Goal: Use online tool/utility: Use online tool/utility

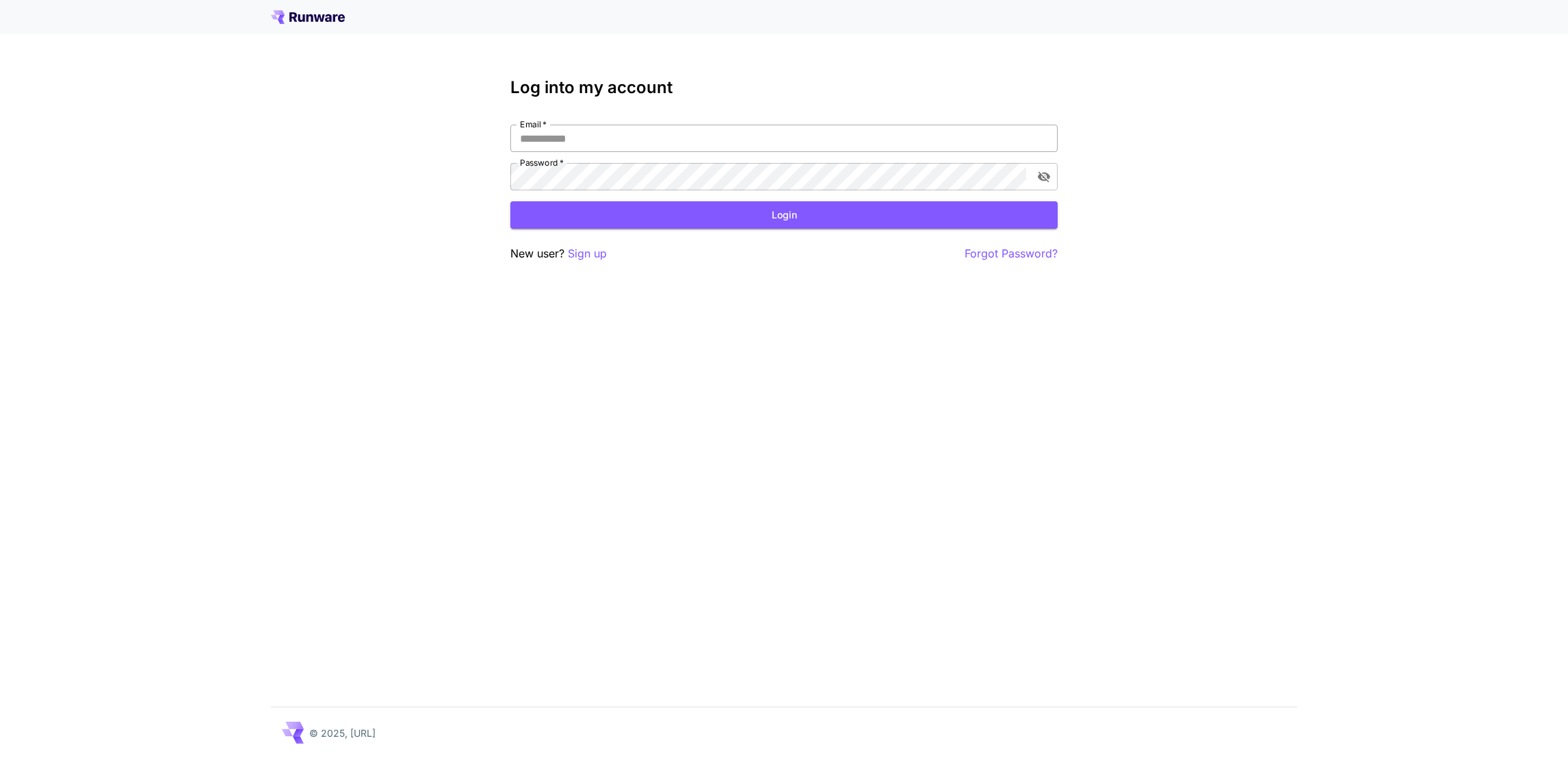
click at [593, 137] on input "Email   *" at bounding box center [784, 138] width 548 height 28
click at [0, 757] on com-1password-button at bounding box center [0, 758] width 0 height 0
type input "**********"
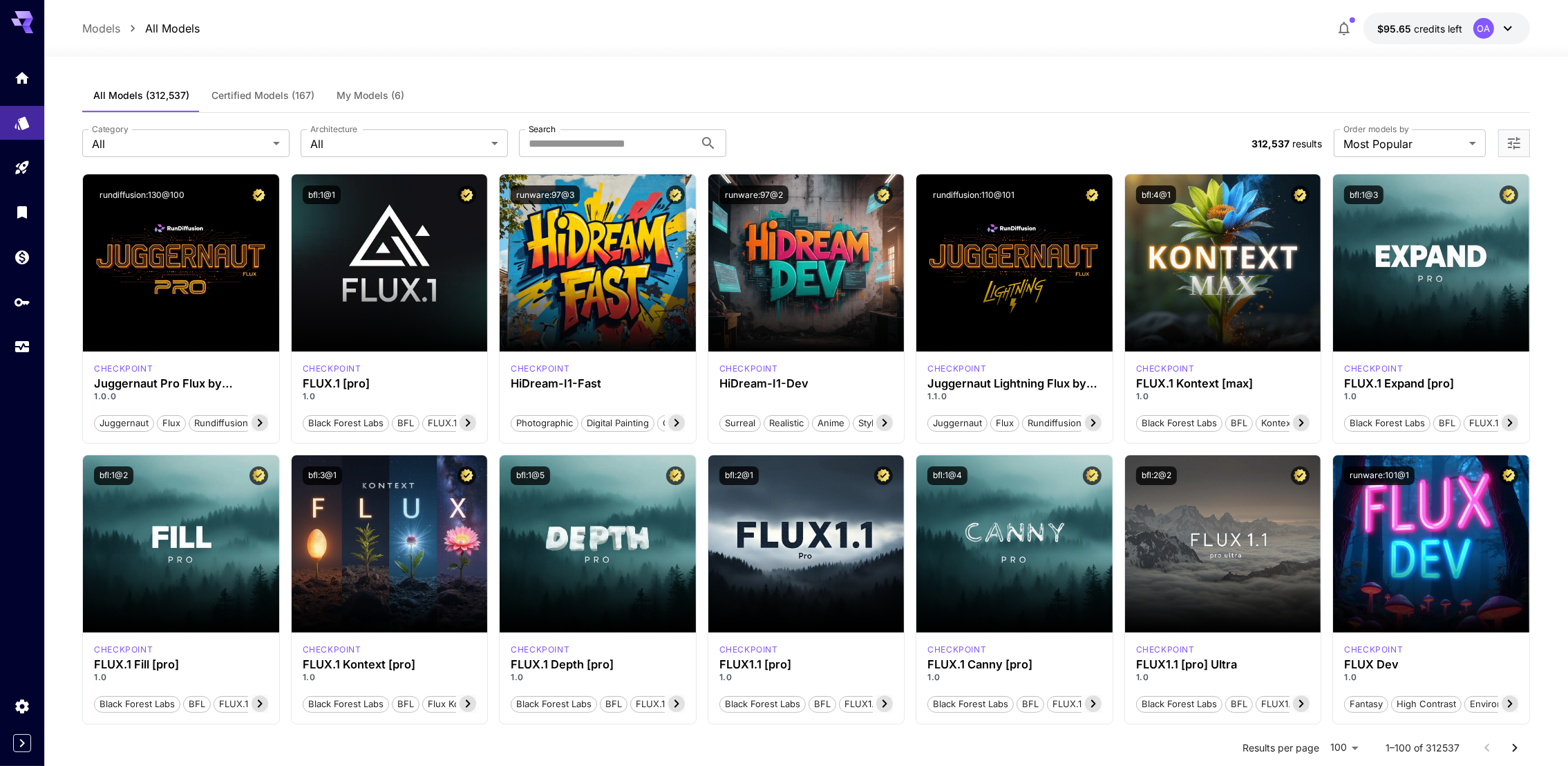
click at [444, 114] on div "**********" at bounding box center [806, 143] width 1448 height 61
click at [382, 85] on button "My Models (6)" at bounding box center [371, 95] width 90 height 33
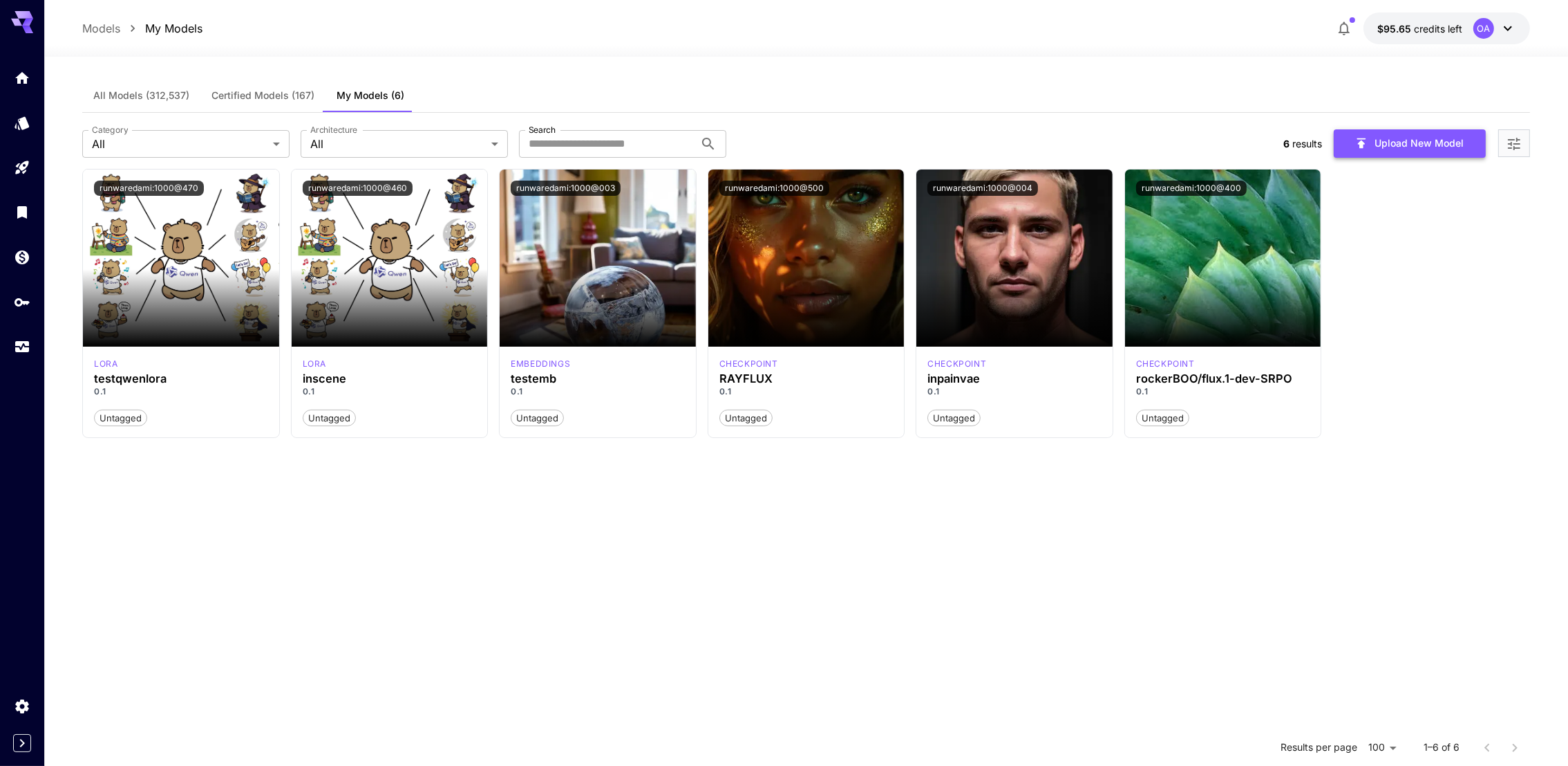
click at [1412, 136] on button "Upload New Model" at bounding box center [1410, 144] width 153 height 28
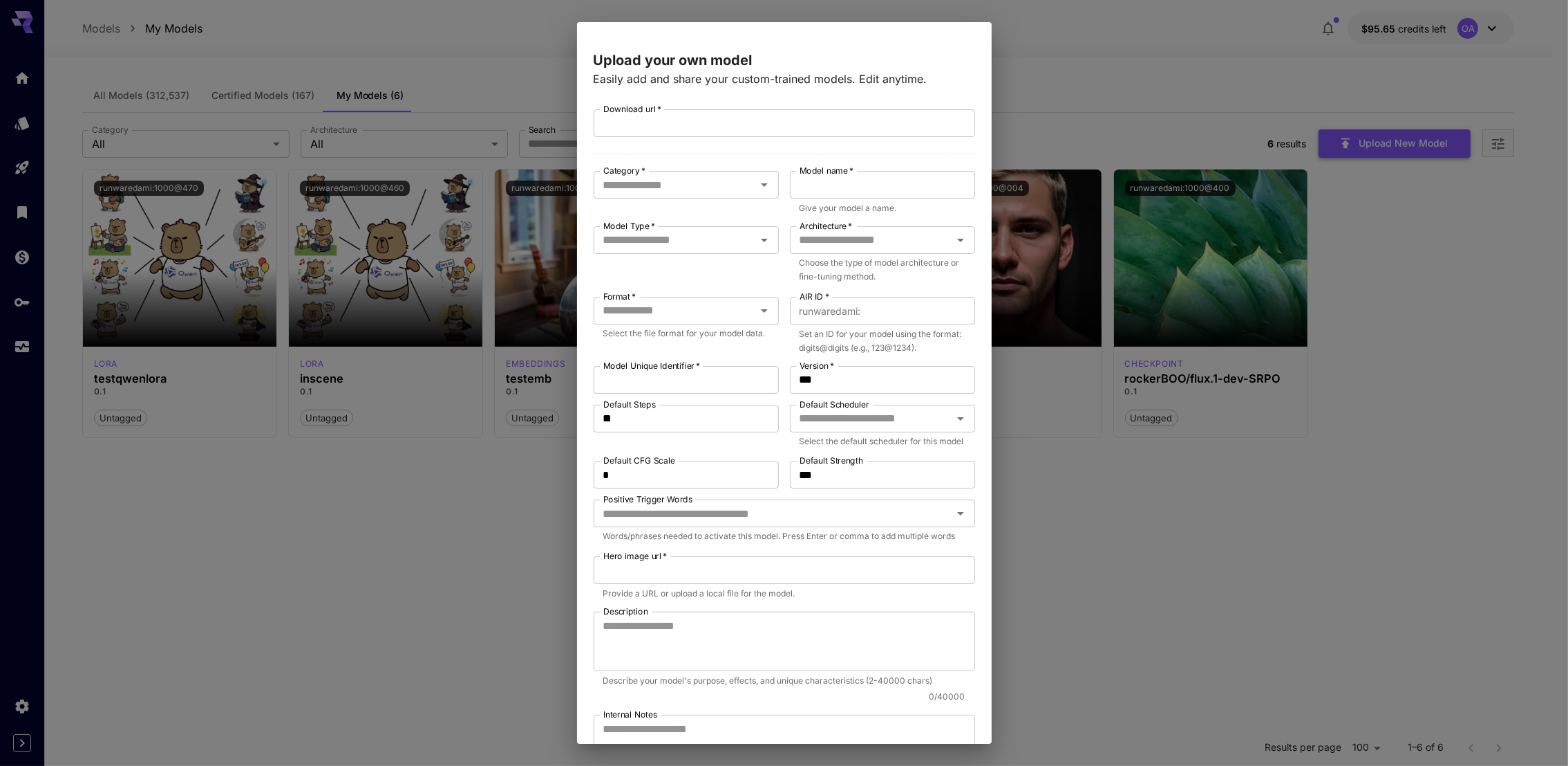
type input "**********"
type input "*******"
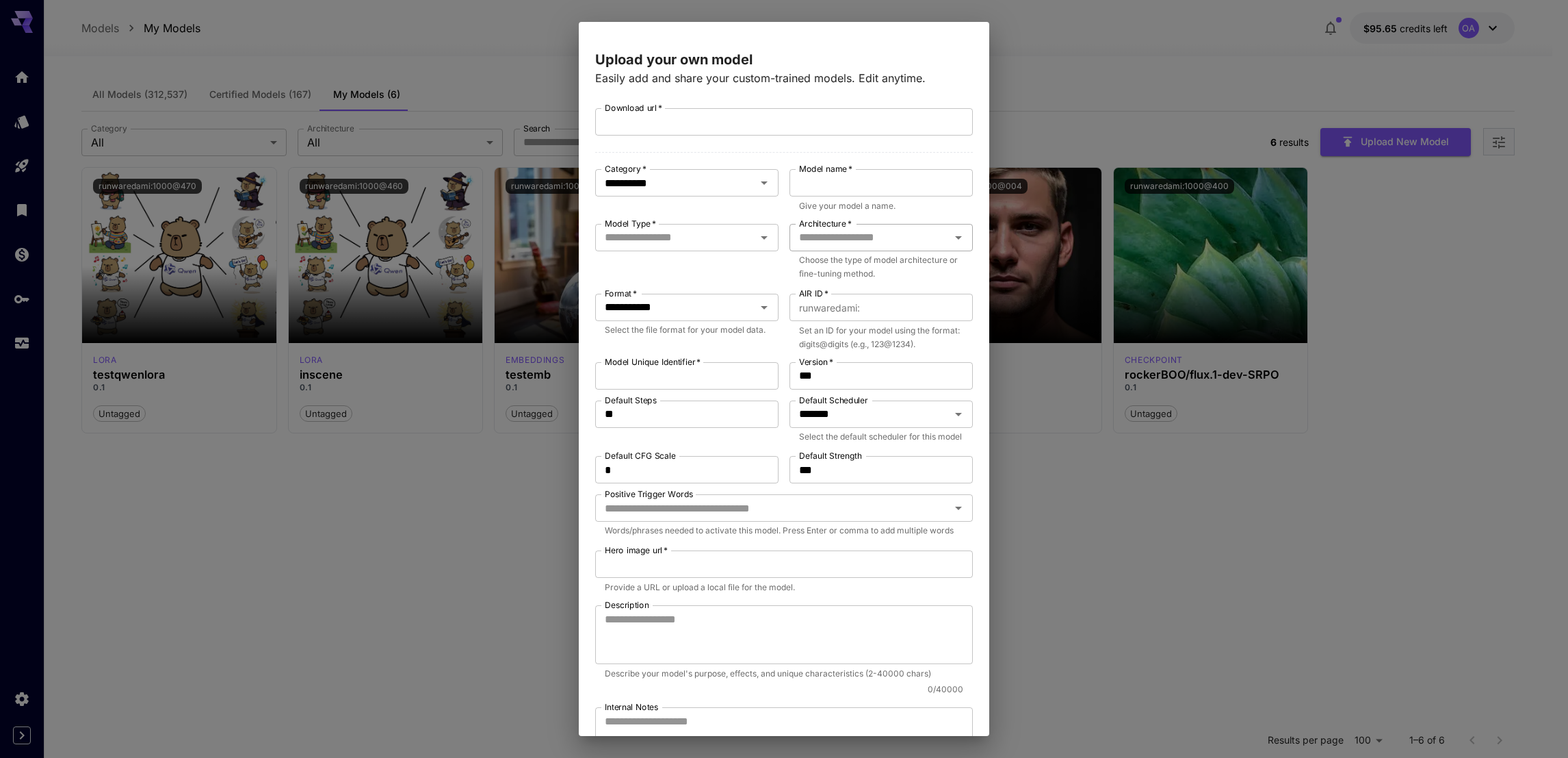
click at [849, 232] on input "Architecture   *" at bounding box center [869, 237] width 153 height 19
click at [1139, 530] on div "**********" at bounding box center [784, 379] width 1568 height 758
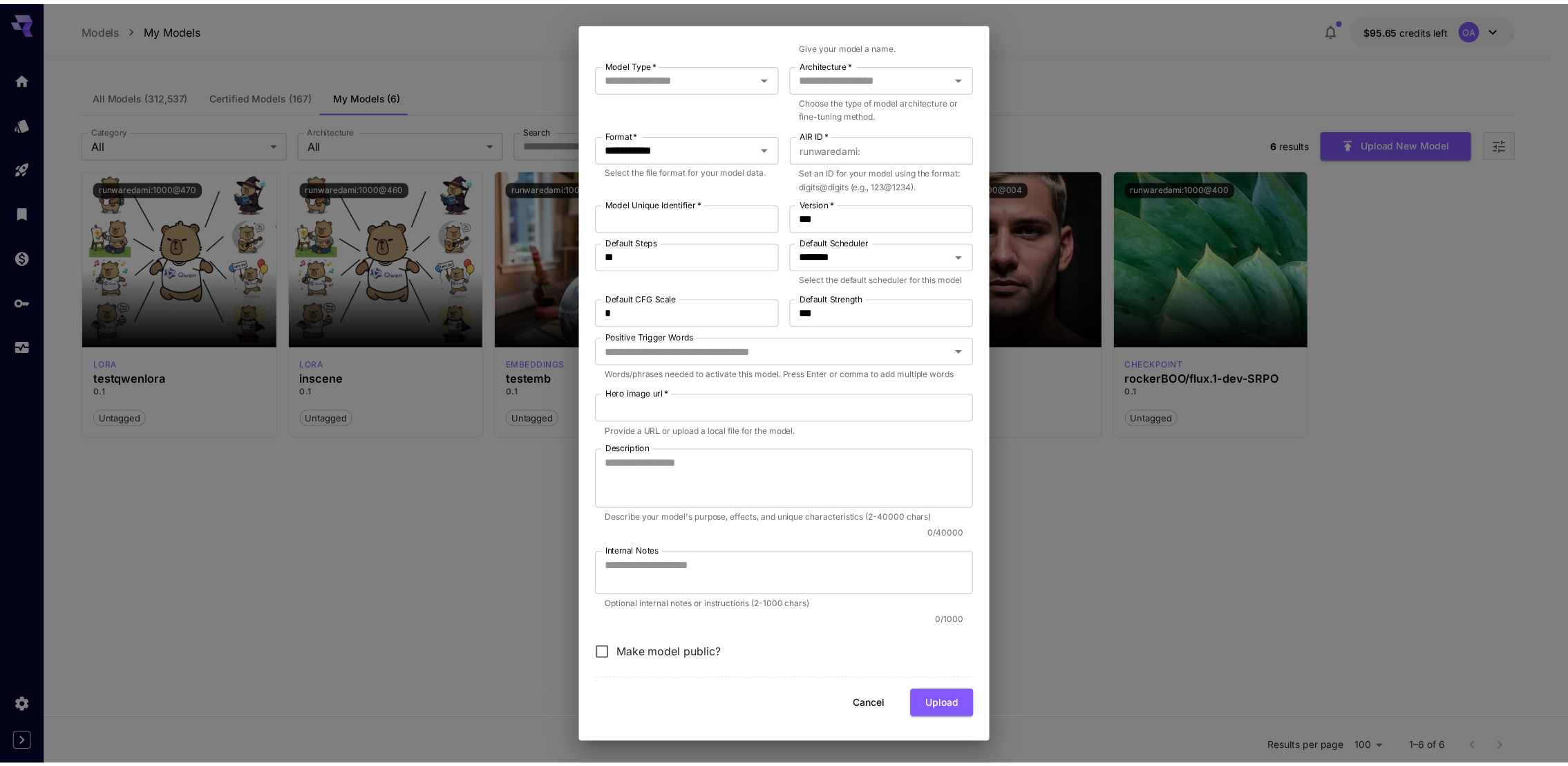
scroll to position [191, 0]
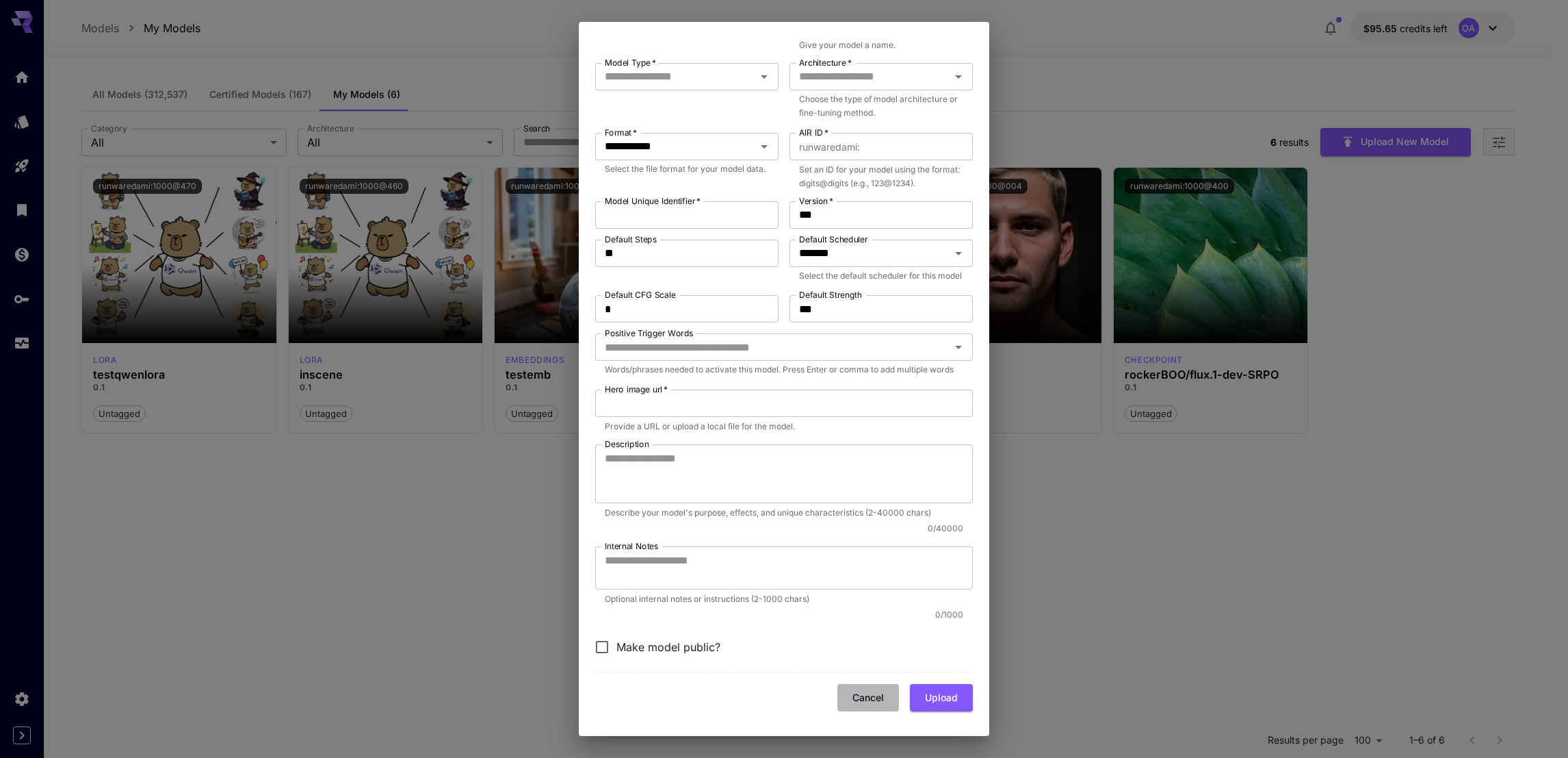
click at [849, 696] on button "Cancel" at bounding box center [868, 698] width 61 height 28
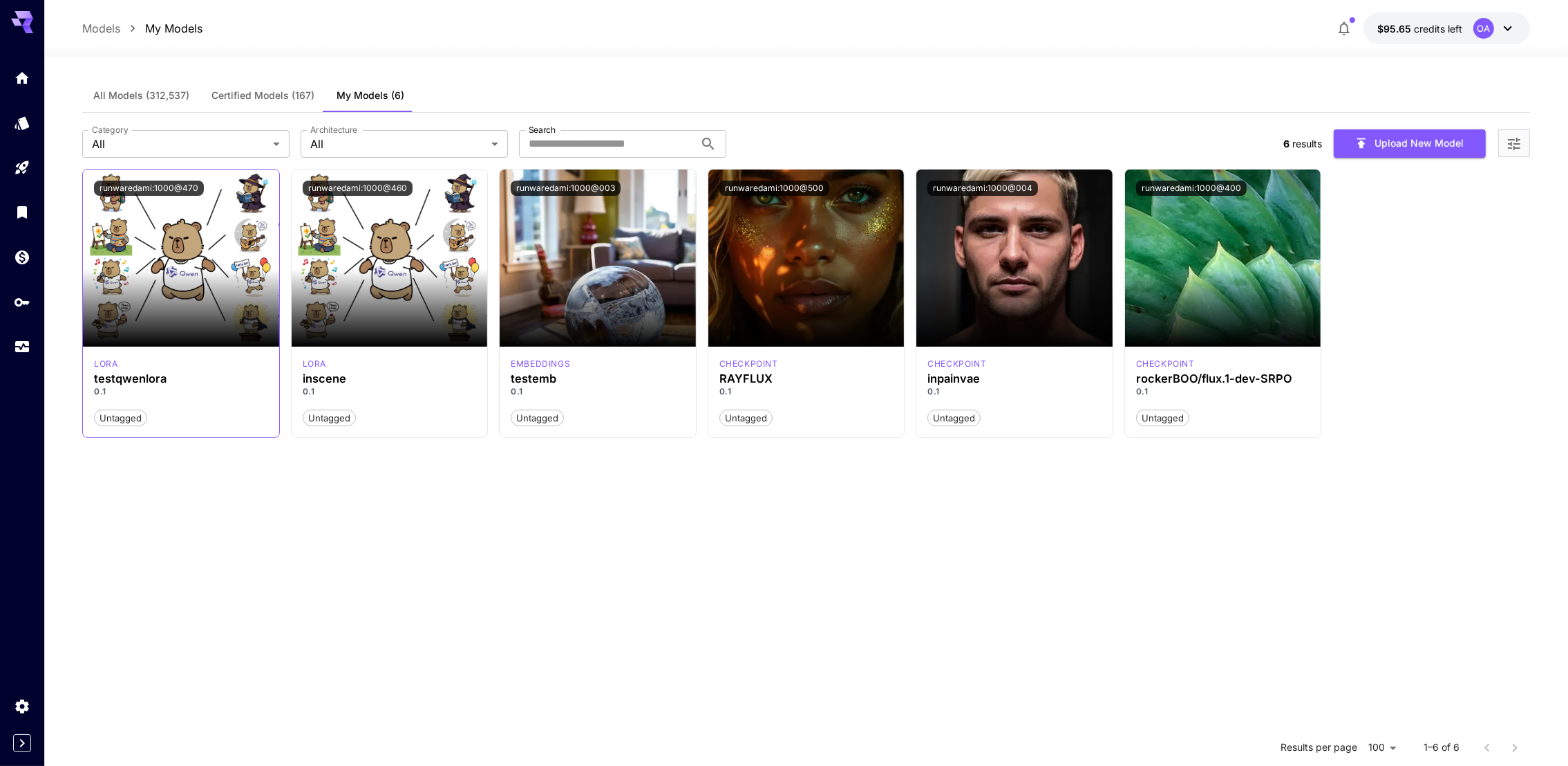
click at [177, 253] on img at bounding box center [180, 258] width 196 height 178
click at [157, 181] on button "runwaredami:1000@470" at bounding box center [149, 188] width 110 height 15
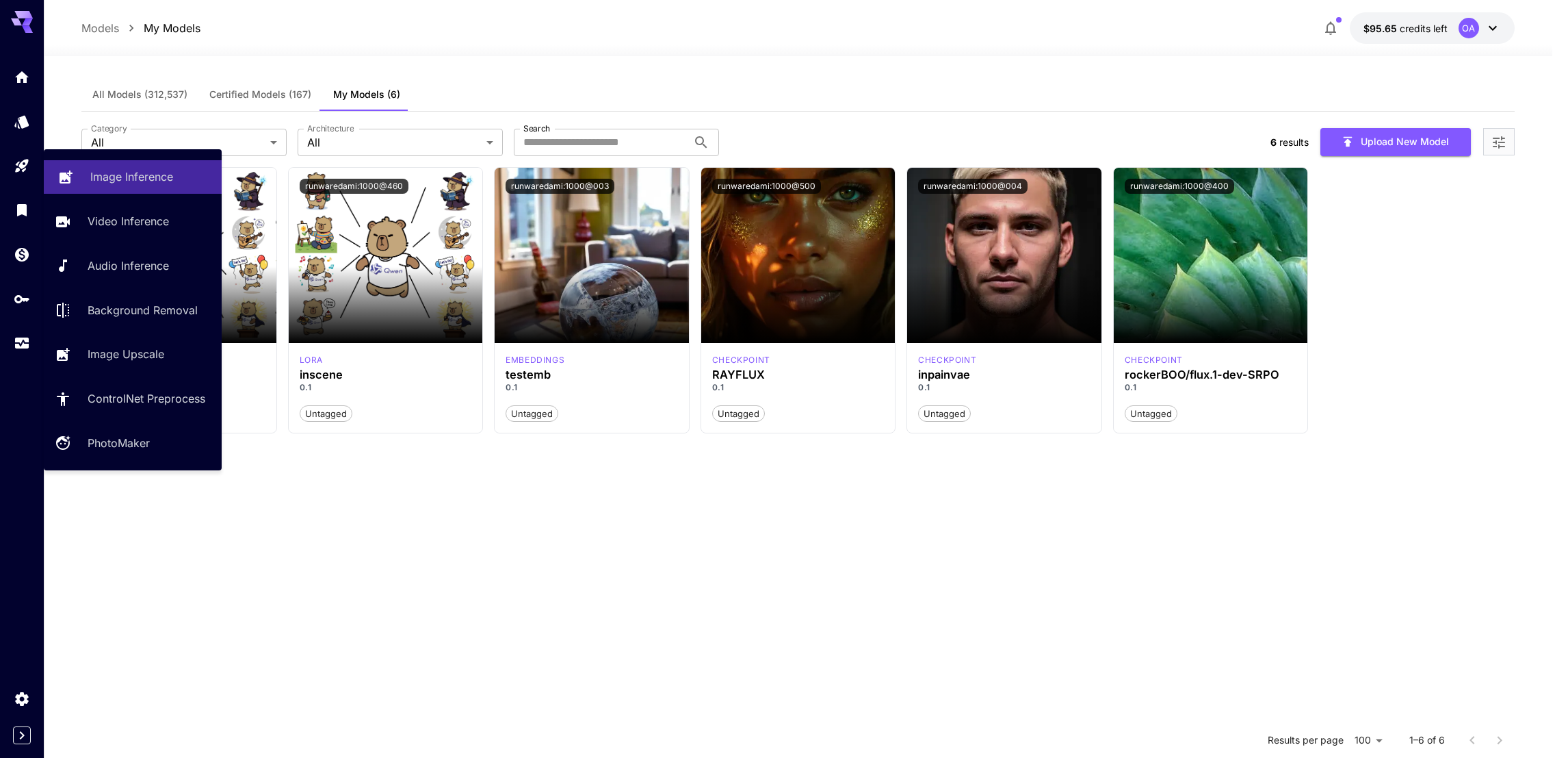
click at [100, 161] on link "Image Inference" at bounding box center [132, 177] width 178 height 34
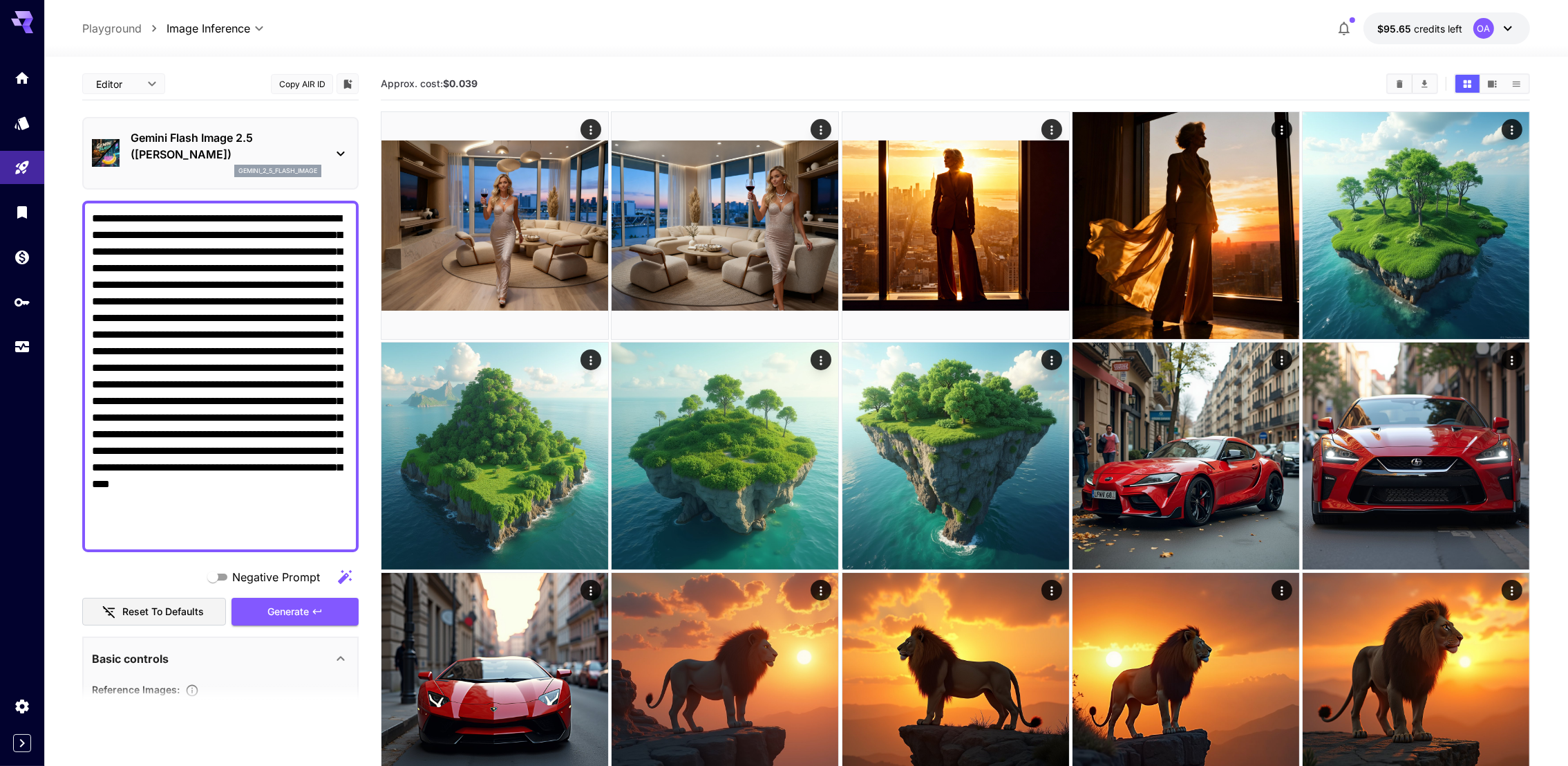
click at [194, 126] on div "Gemini Flash Image 2.5 ([PERSON_NAME]) gemini_2_5_flash_image" at bounding box center [220, 153] width 257 height 59
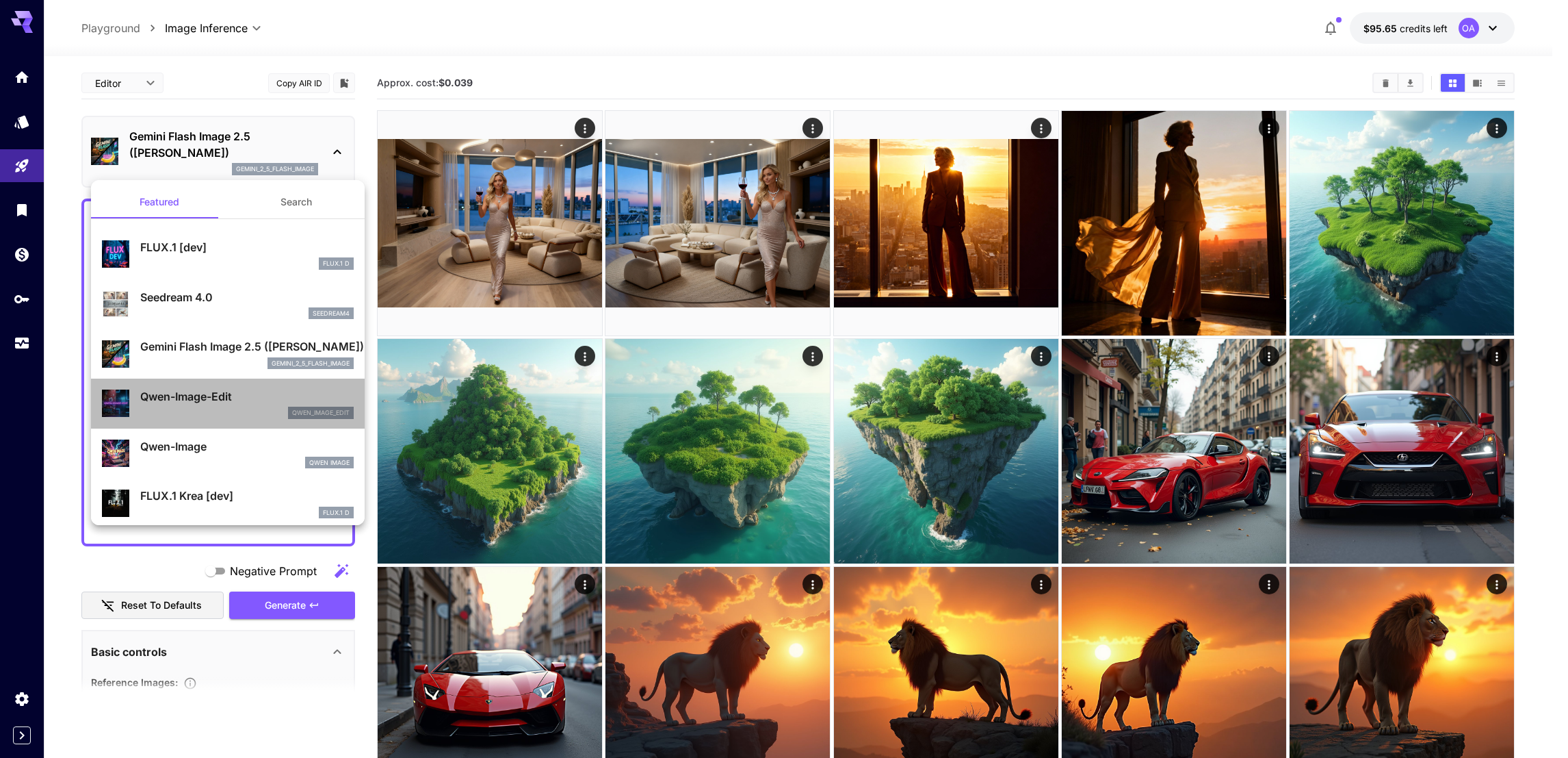
click at [228, 401] on p "Qwen-Image-Edit" at bounding box center [247, 396] width 213 height 17
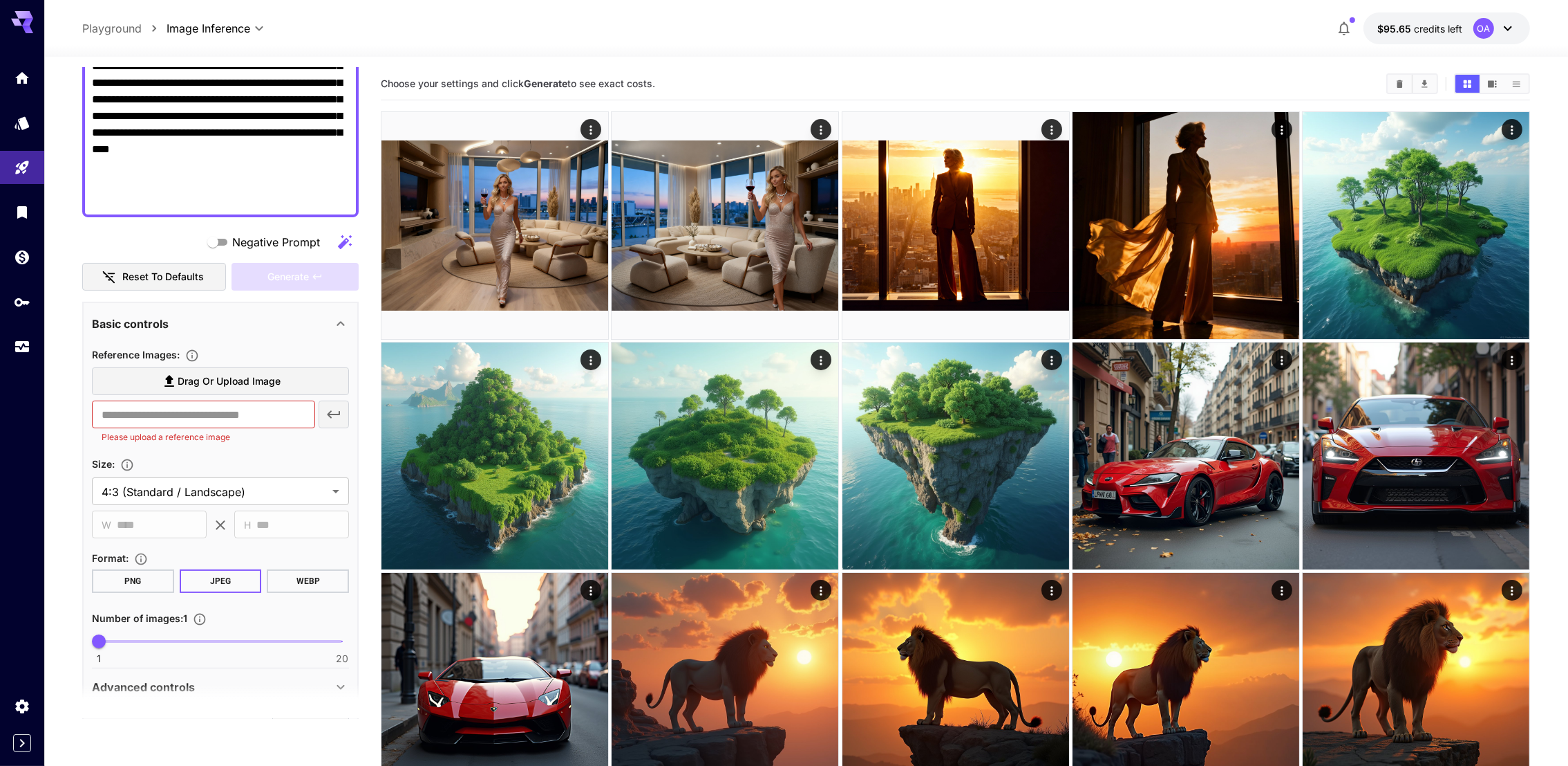
scroll to position [412, 0]
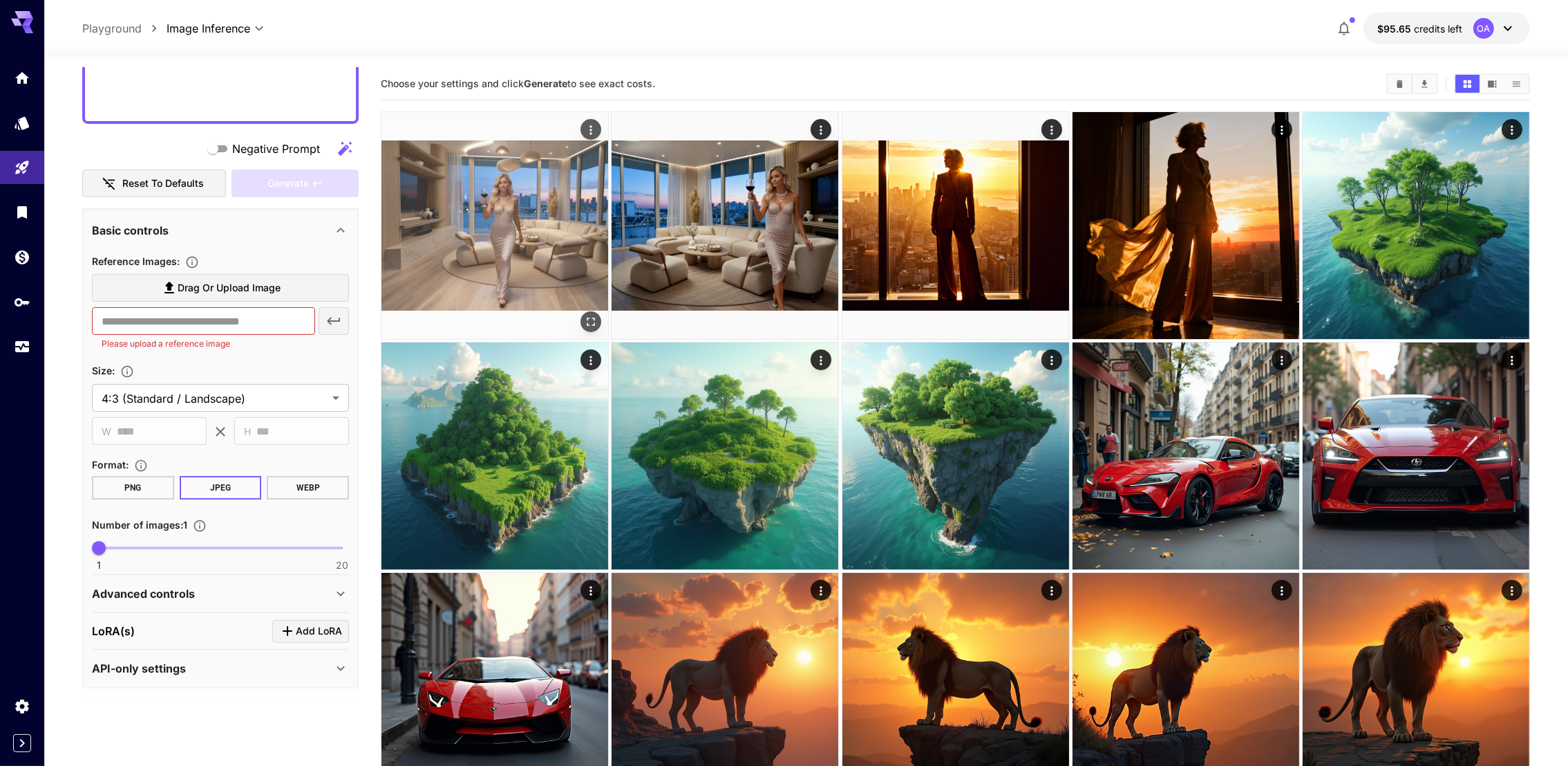
click at [594, 124] on icon "Actions" at bounding box center [591, 130] width 14 height 14
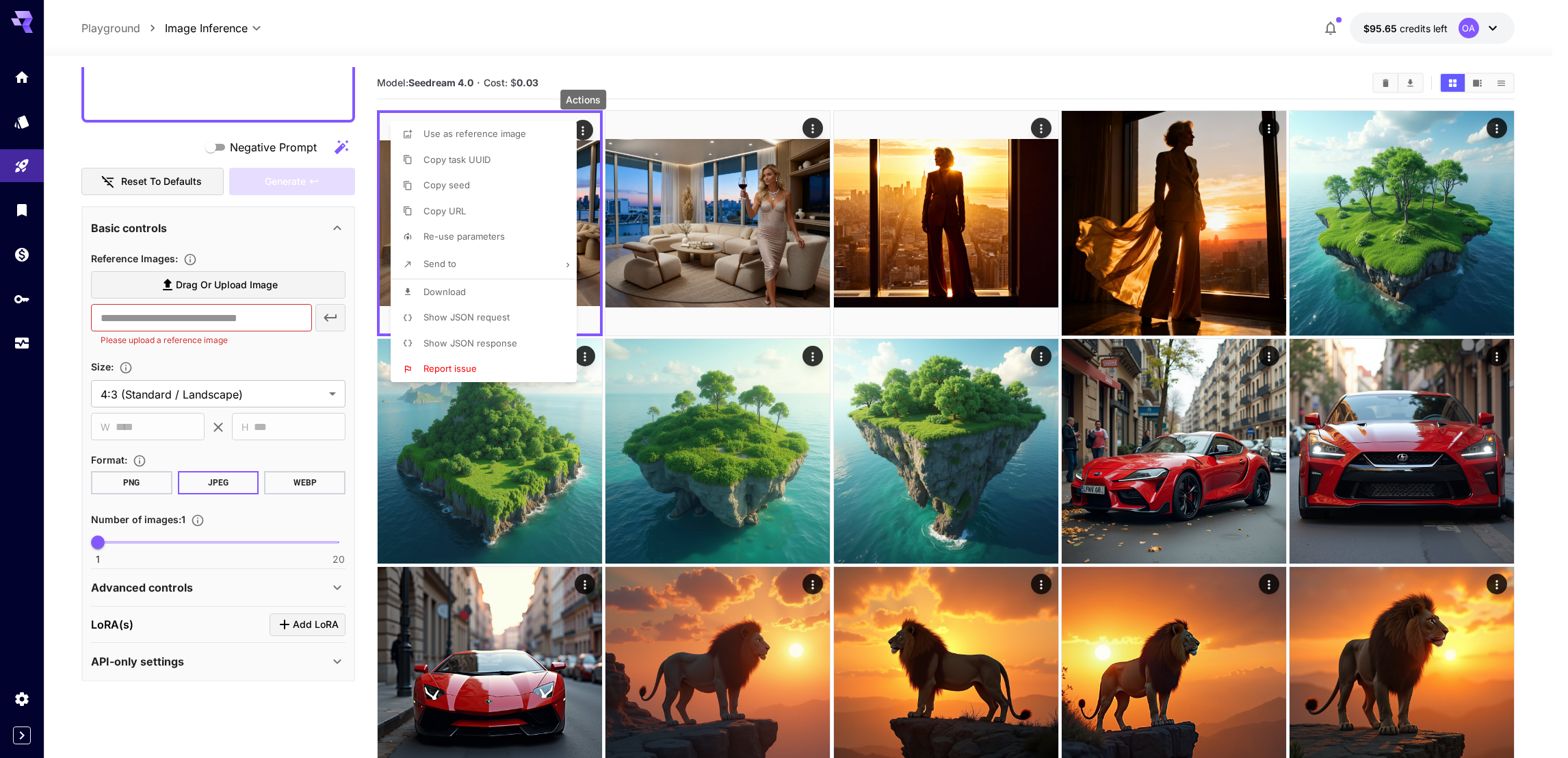
click at [494, 136] on span "Use as reference image" at bounding box center [475, 133] width 103 height 11
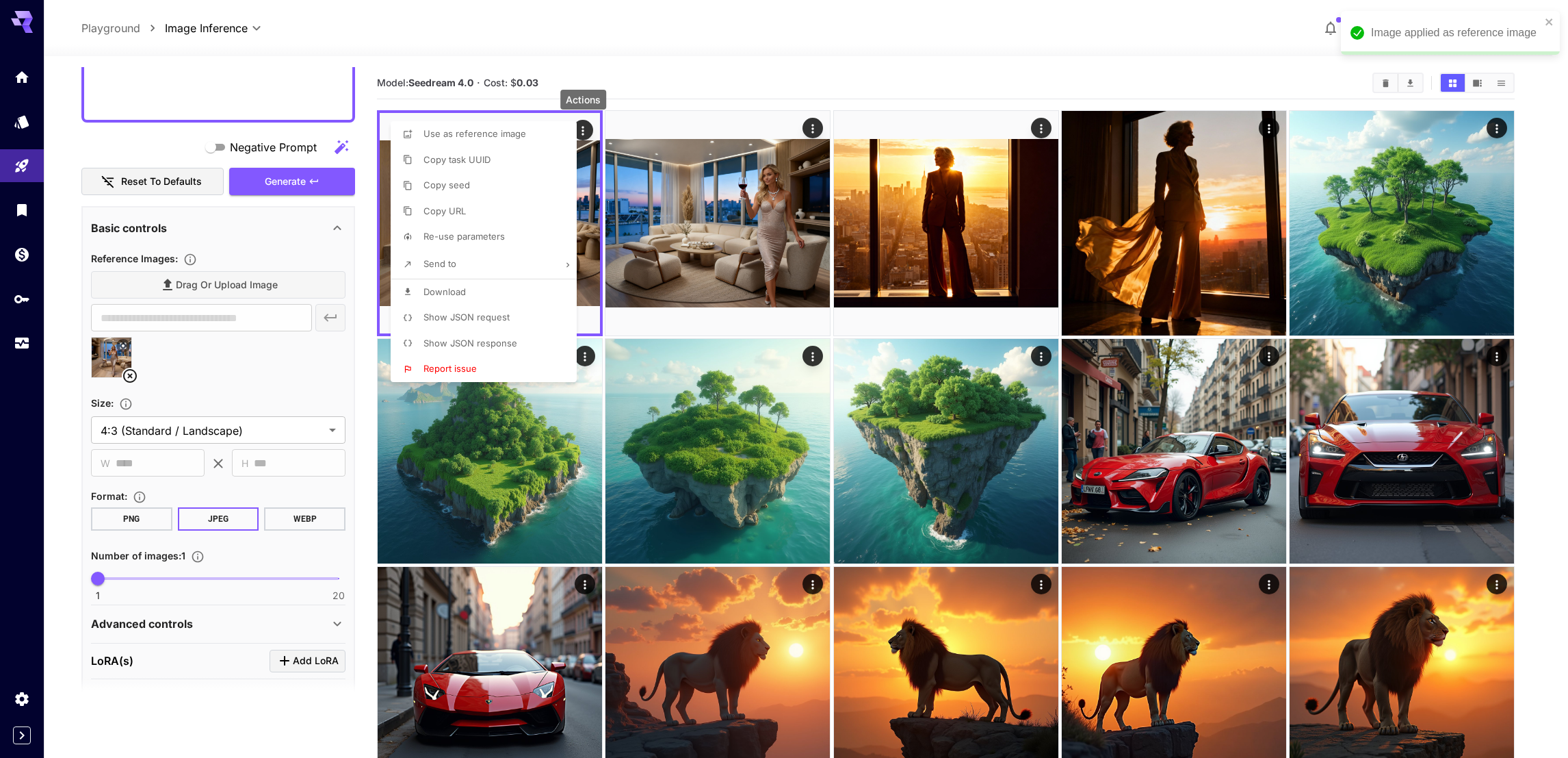
click at [178, 658] on div at bounding box center [784, 379] width 1568 height 758
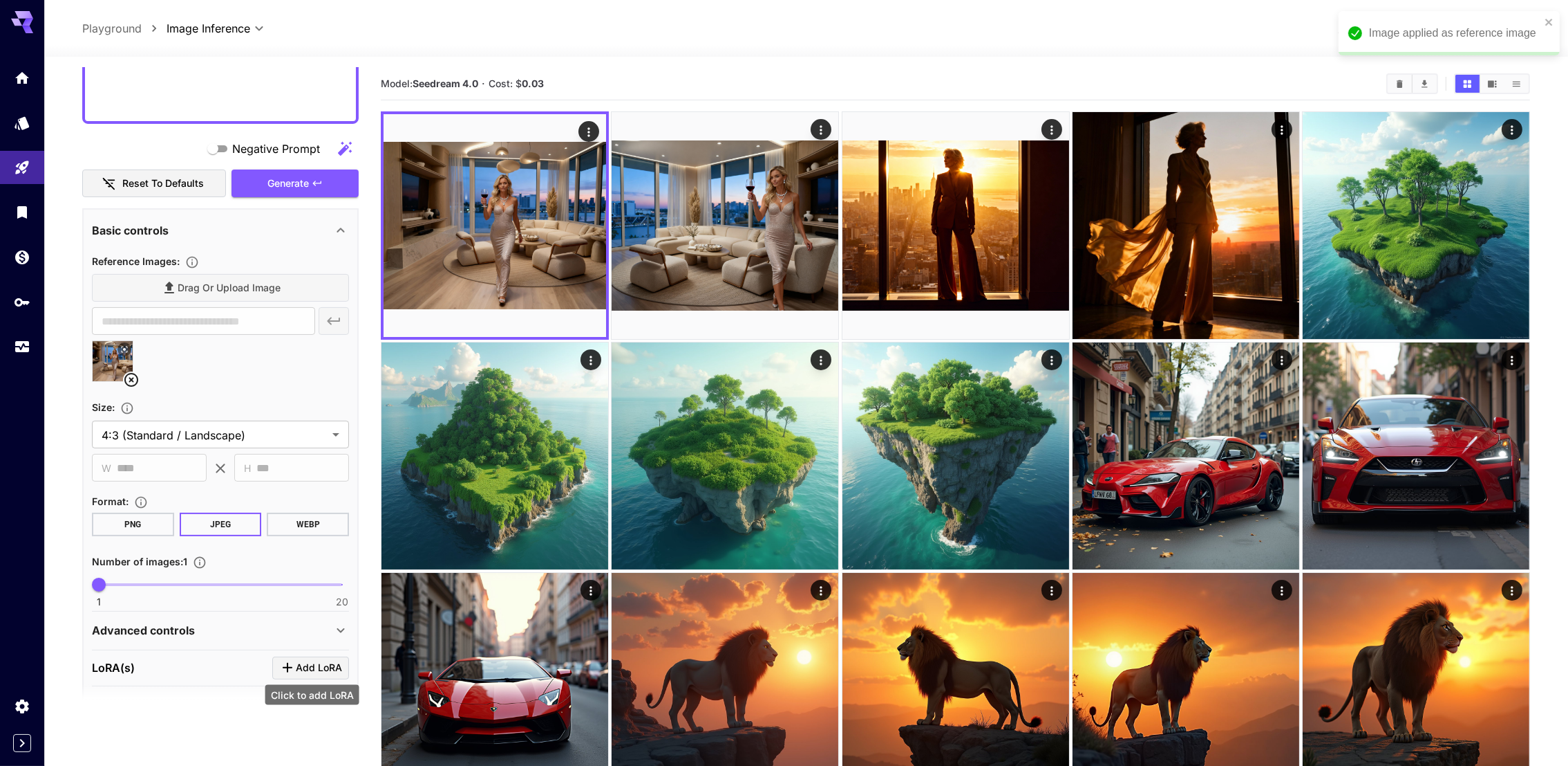
click at [288, 662] on icon "Click to add LoRA" at bounding box center [288, 667] width 10 height 10
click at [301, 665] on span "Add LoRA" at bounding box center [319, 667] width 46 height 17
click at [302, 659] on span "Add LoRA" at bounding box center [319, 667] width 46 height 17
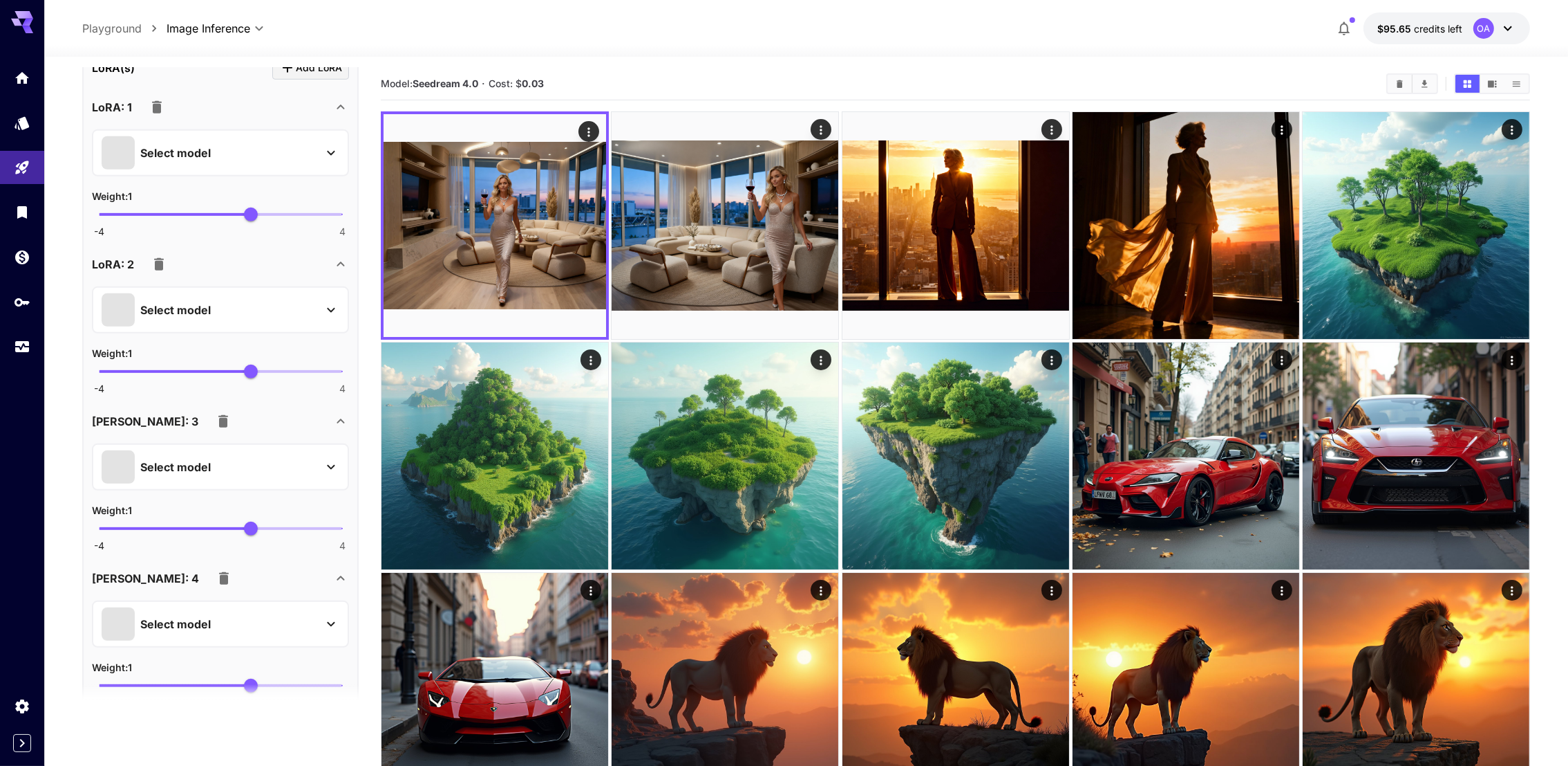
scroll to position [1034, 0]
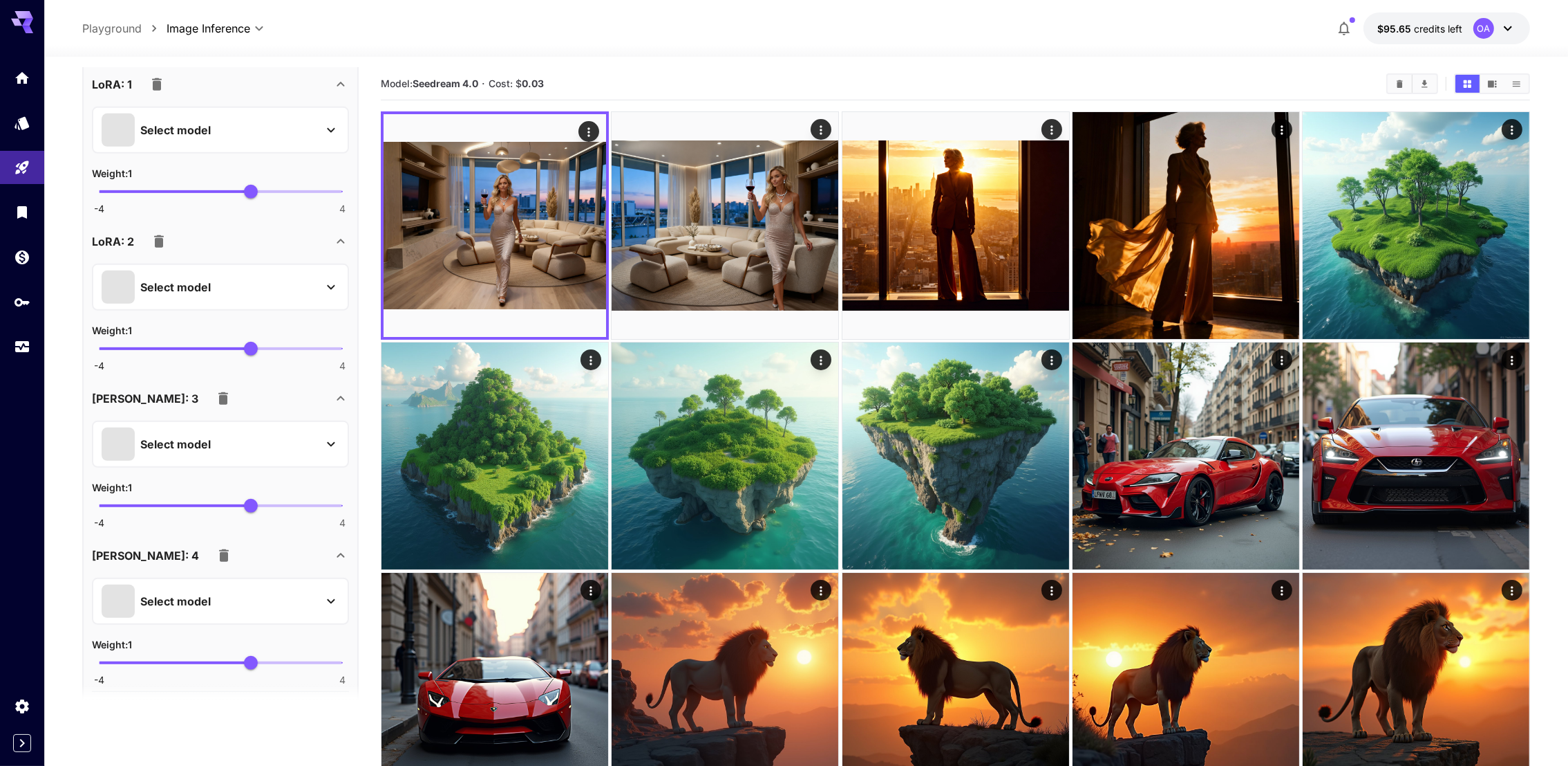
click at [165, 224] on div "LoRA: 2" at bounding box center [220, 240] width 257 height 33
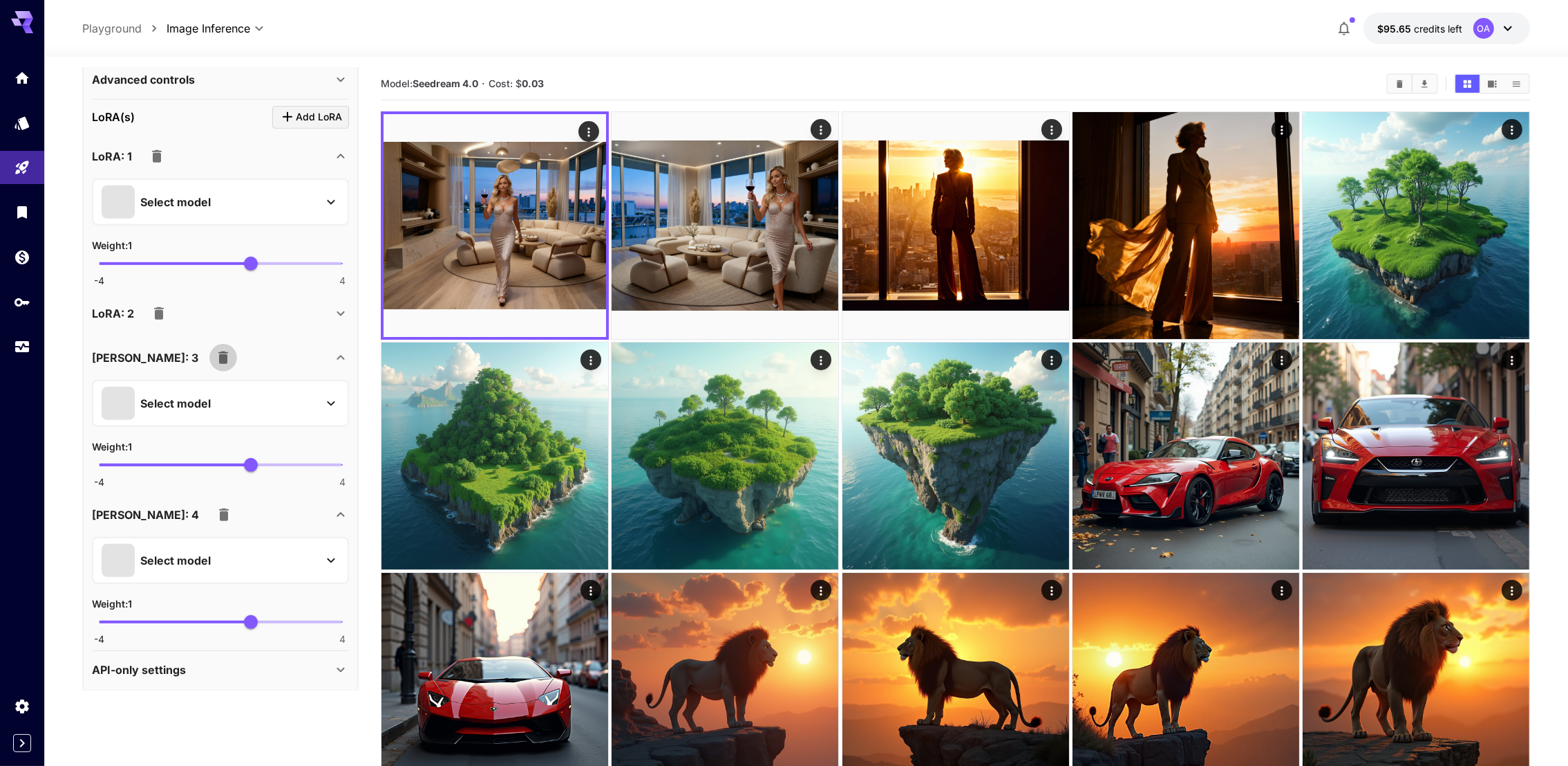
click at [209, 365] on button "button" at bounding box center [223, 358] width 28 height 28
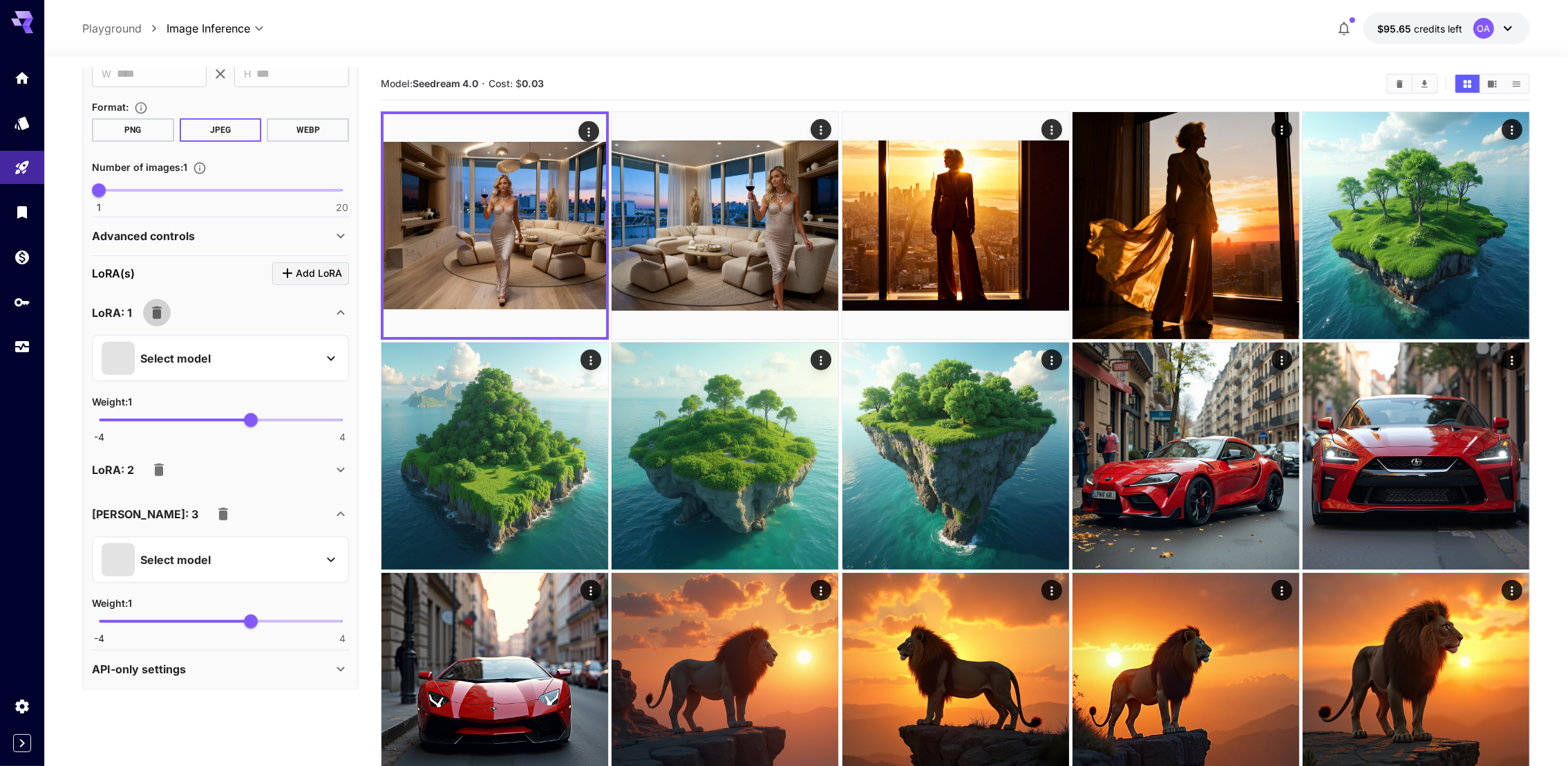
click at [156, 312] on icon "button" at bounding box center [157, 312] width 10 height 12
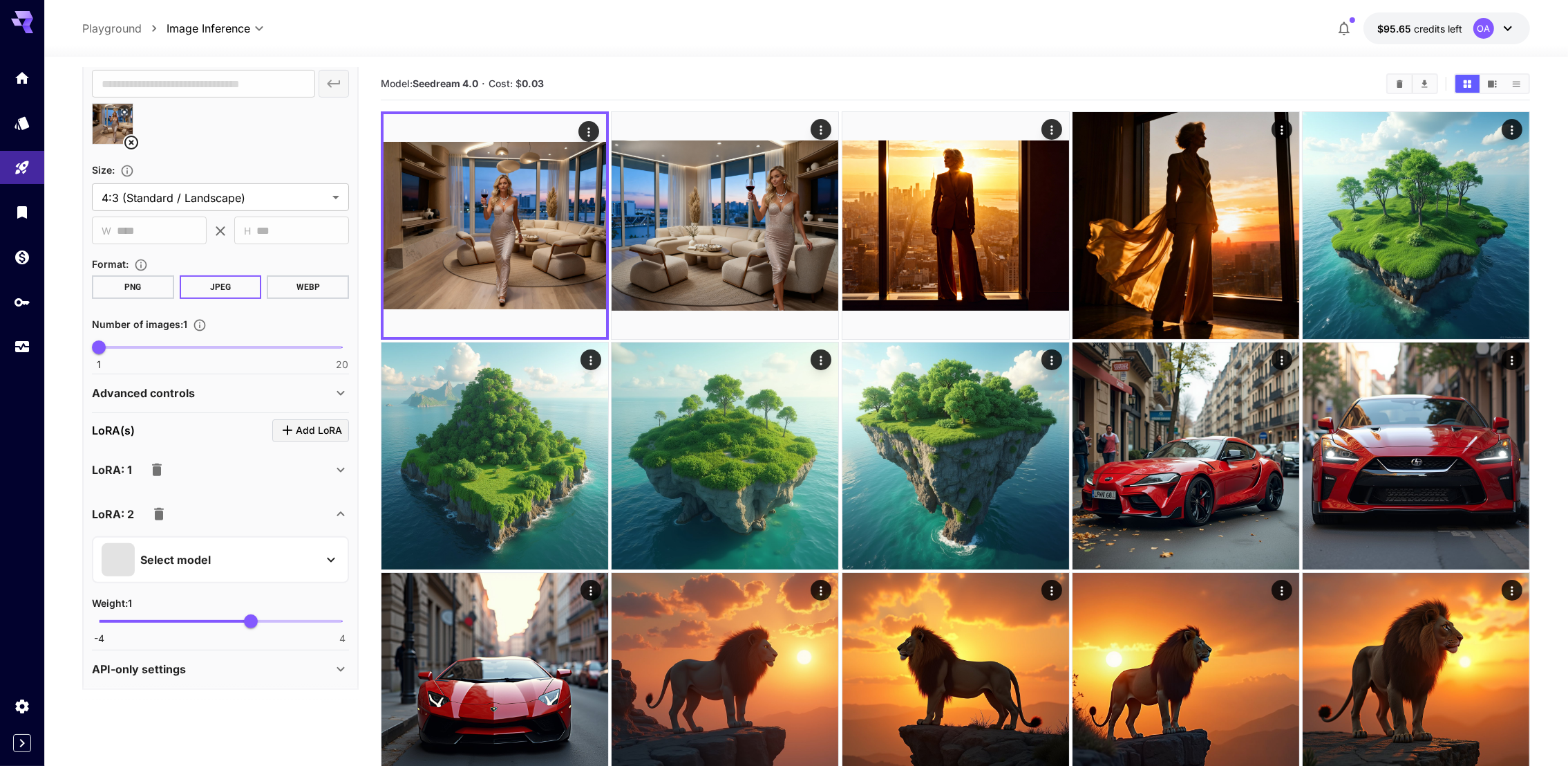
click at [161, 514] on icon "button" at bounding box center [159, 514] width 10 height 12
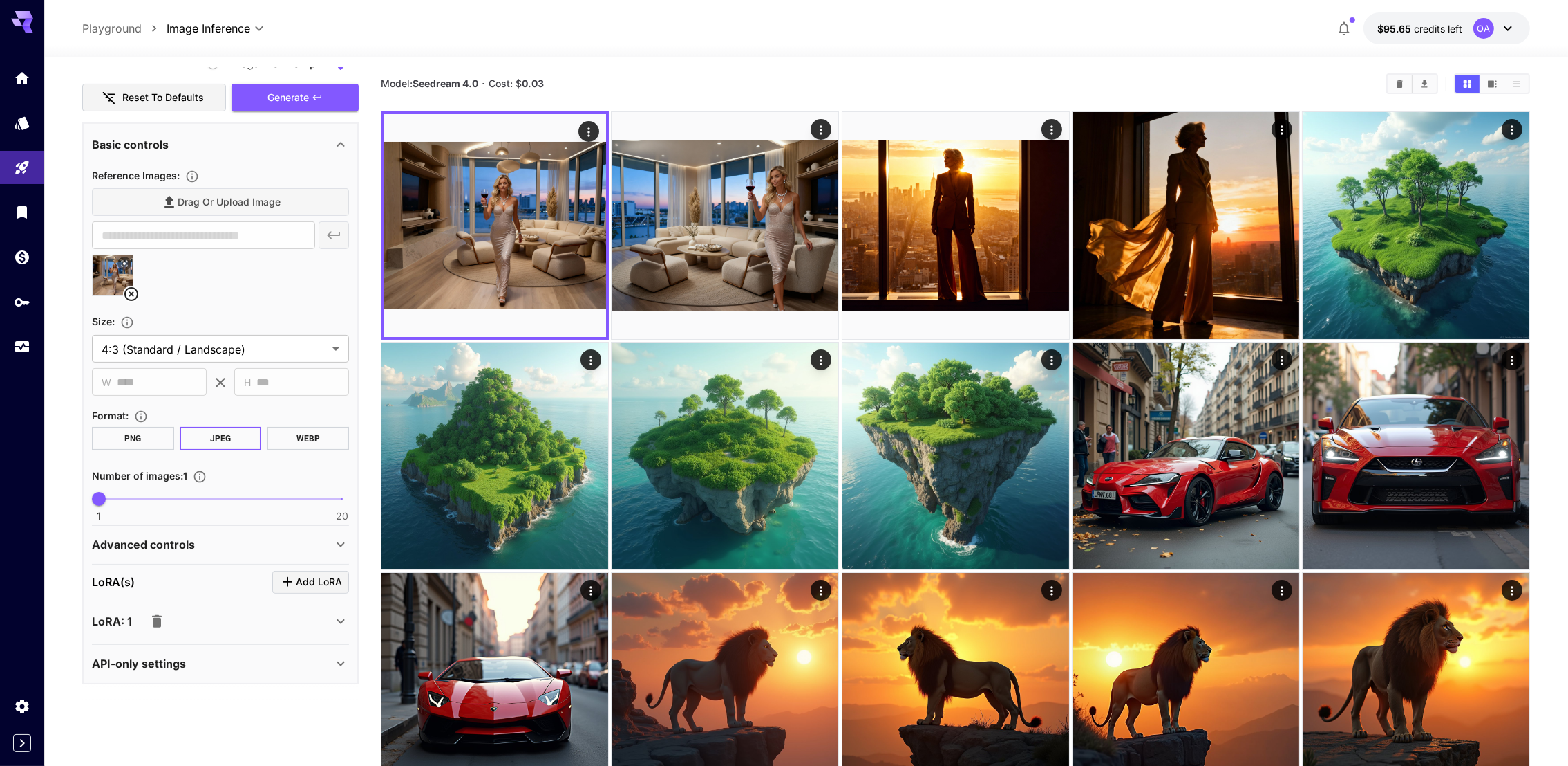
scroll to position [493, 0]
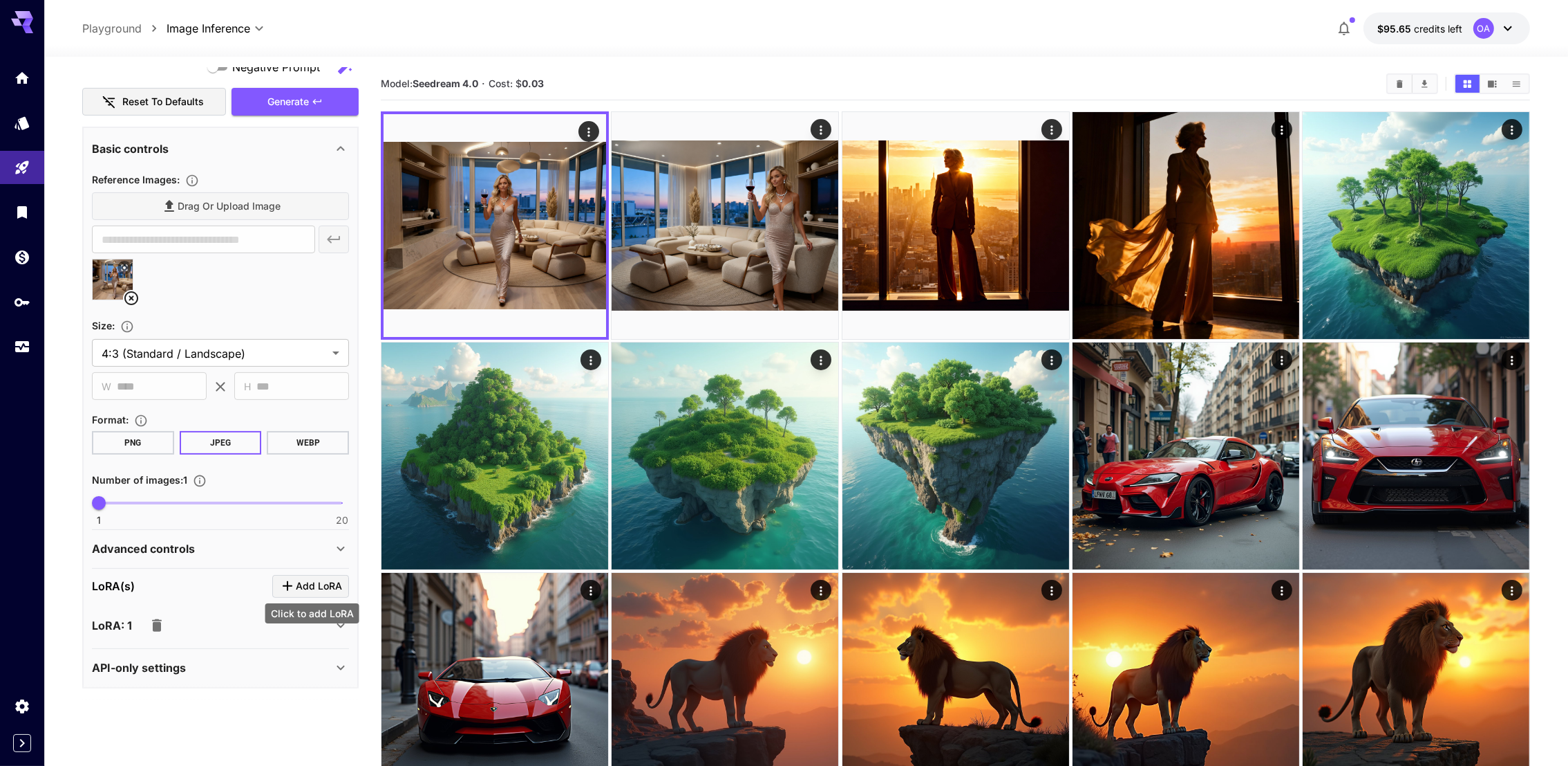
click at [302, 577] on span "Add LoRA" at bounding box center [319, 585] width 46 height 17
click at [151, 671] on icon "button" at bounding box center [158, 669] width 17 height 17
click at [352, 617] on div "**********" at bounding box center [220, 407] width 276 height 562
click at [343, 617] on icon at bounding box center [341, 625] width 17 height 17
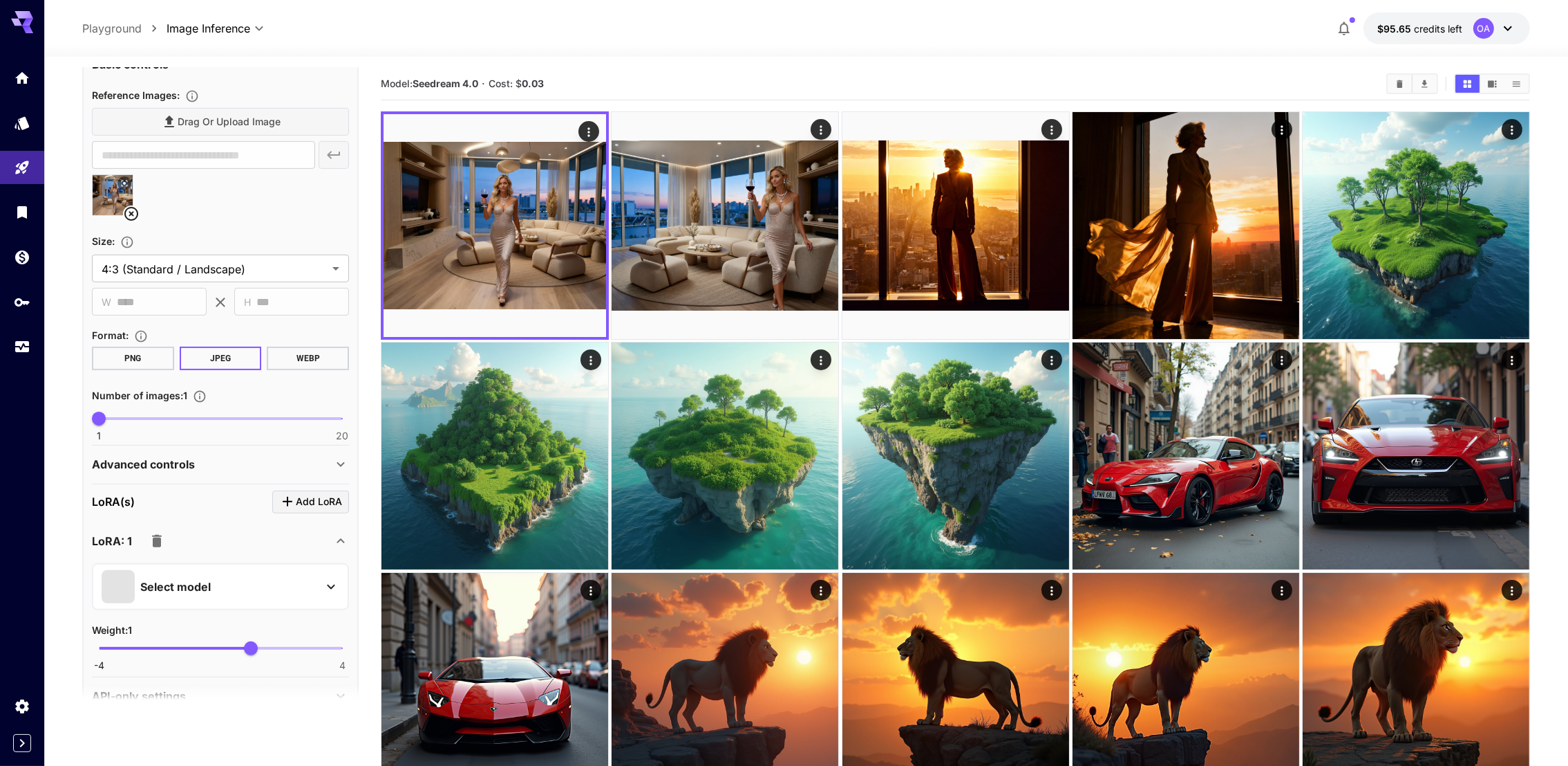
scroll to position [604, 0]
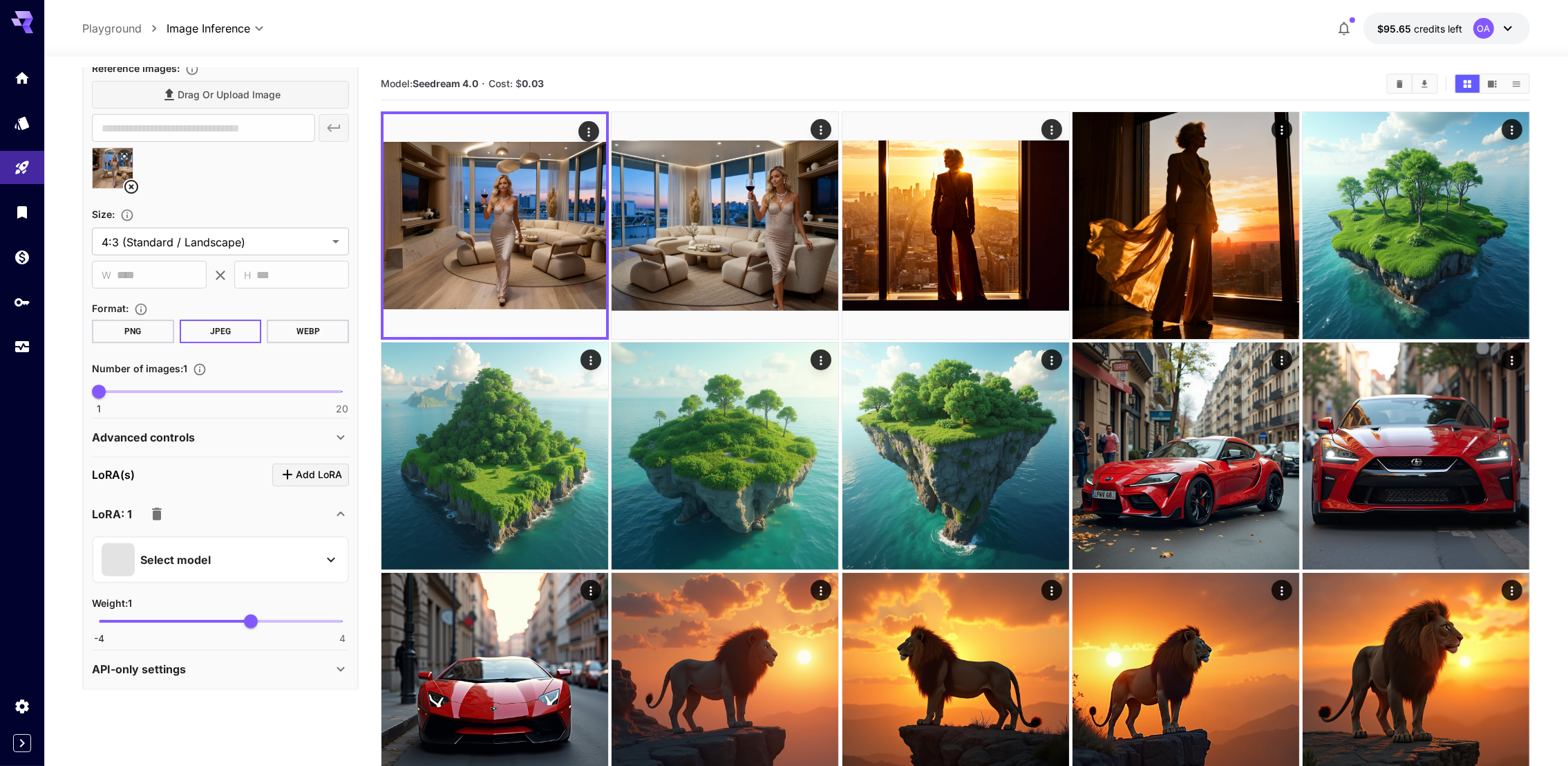
click at [314, 543] on div "Select model" at bounding box center [209, 559] width 215 height 33
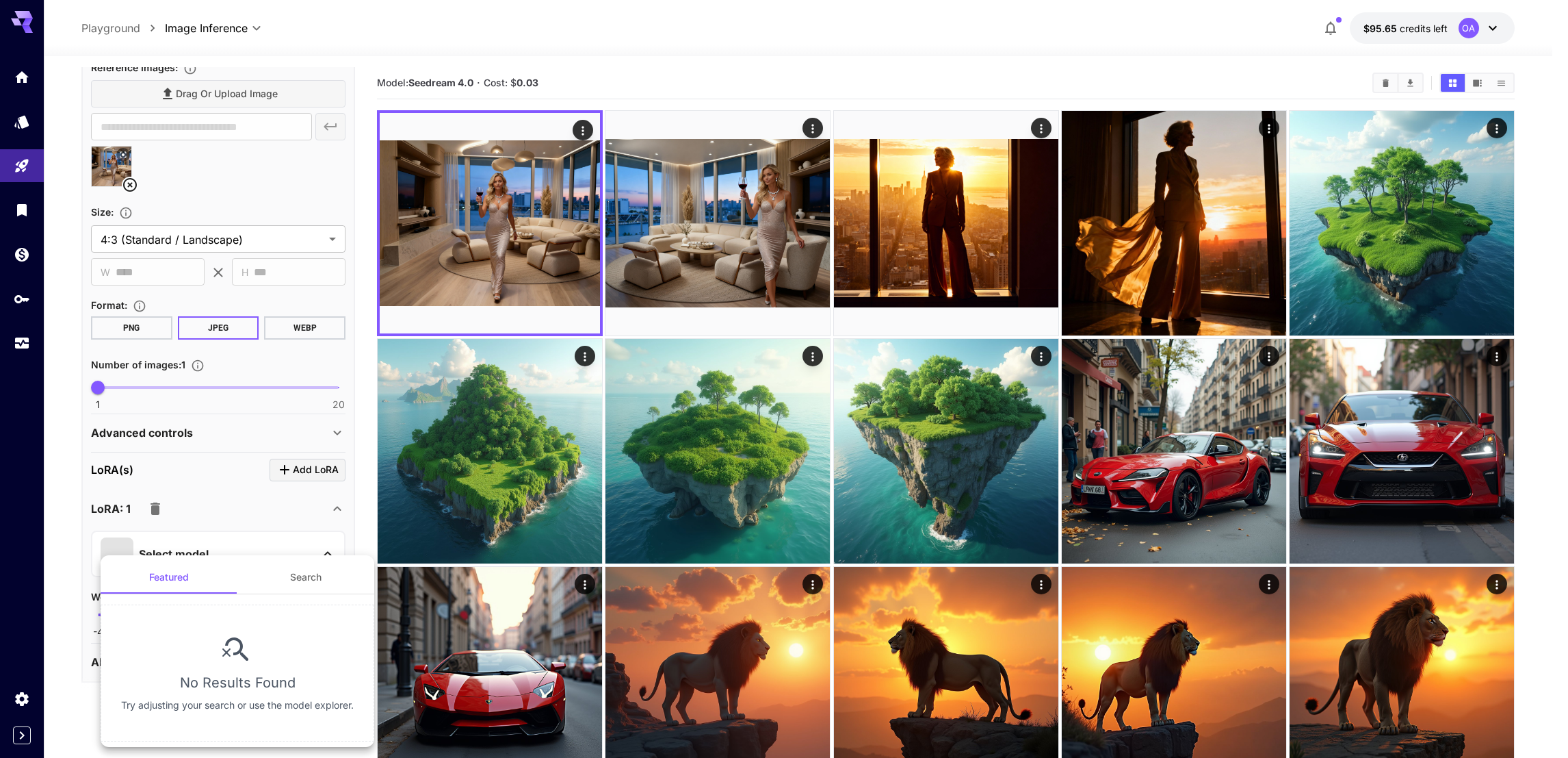
click at [302, 572] on button "Search" at bounding box center [306, 576] width 137 height 33
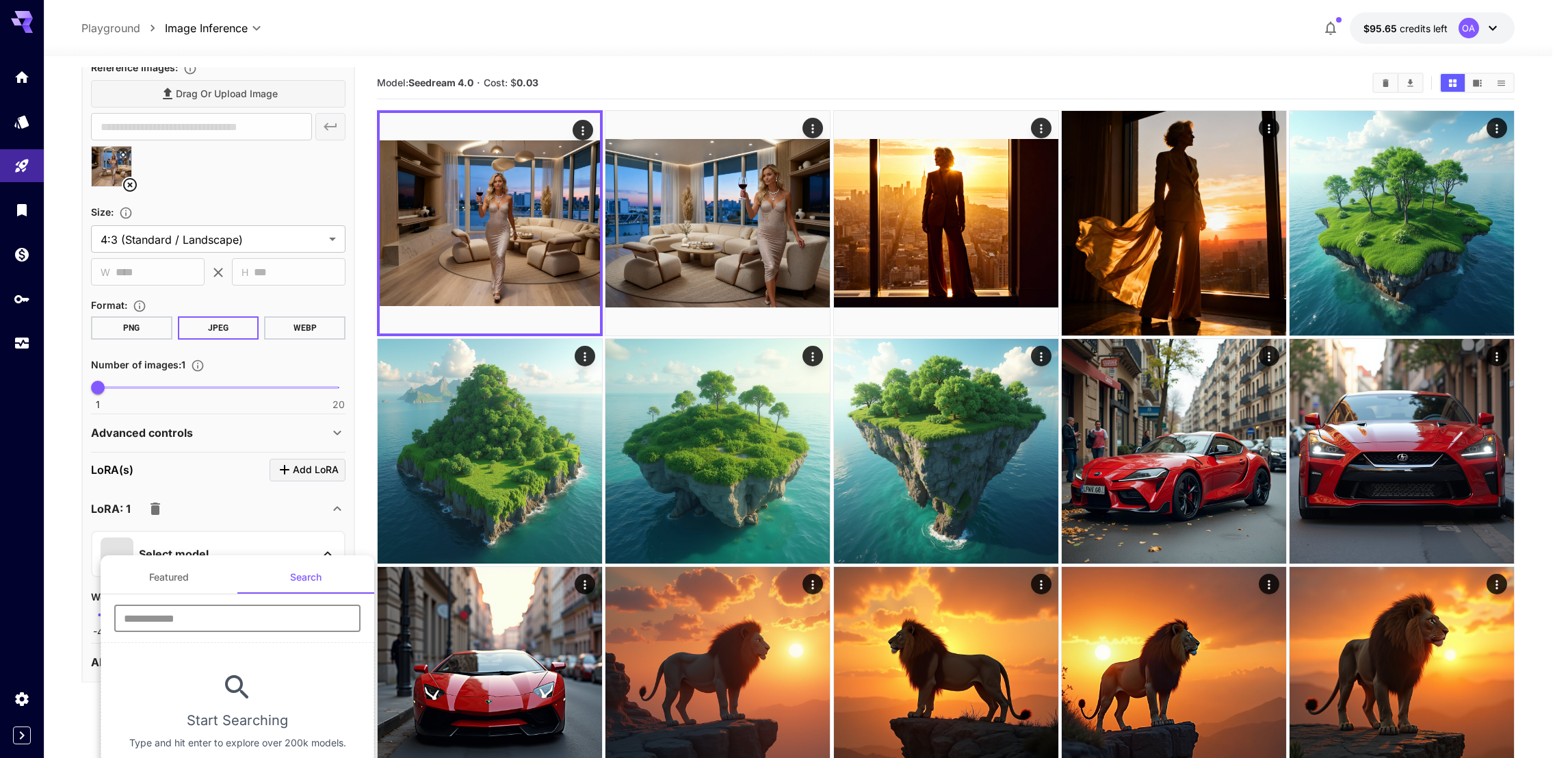
click at [278, 617] on input "text" at bounding box center [238, 618] width 247 height 28
paste input "**********"
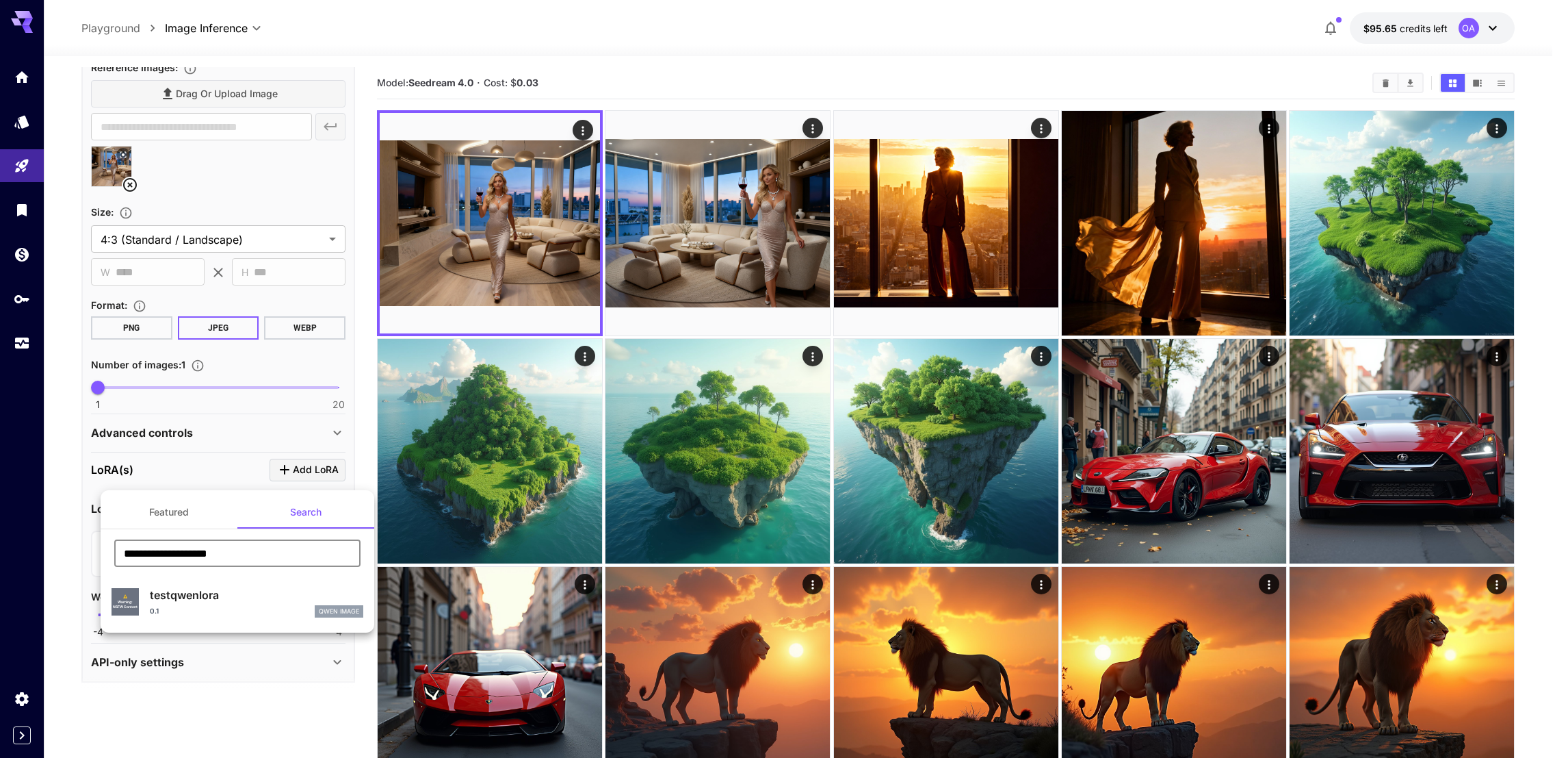
type input "**********"
click at [280, 606] on div "0.1 [PERSON_NAME] Image" at bounding box center [257, 611] width 213 height 12
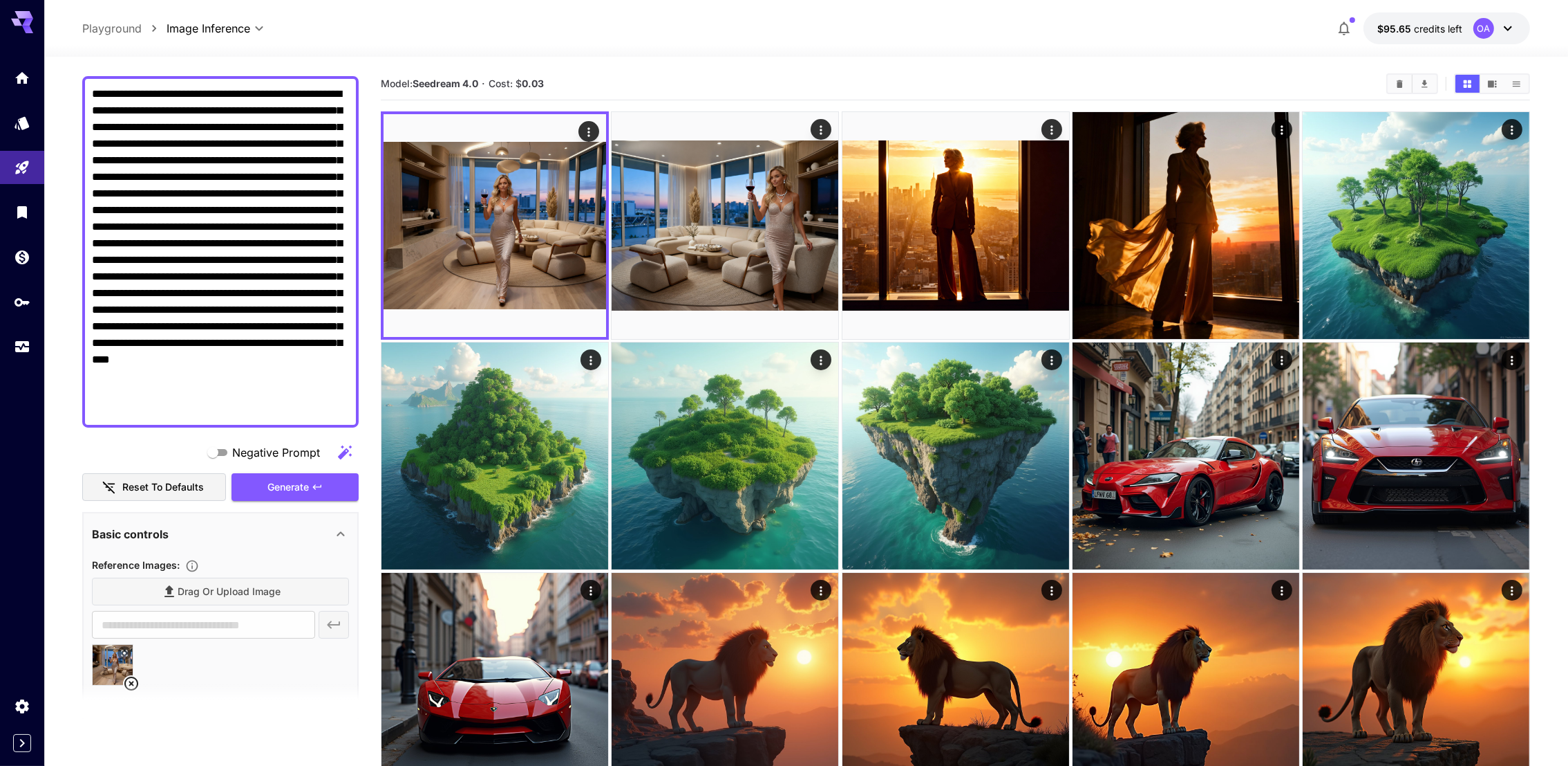
scroll to position [95, 0]
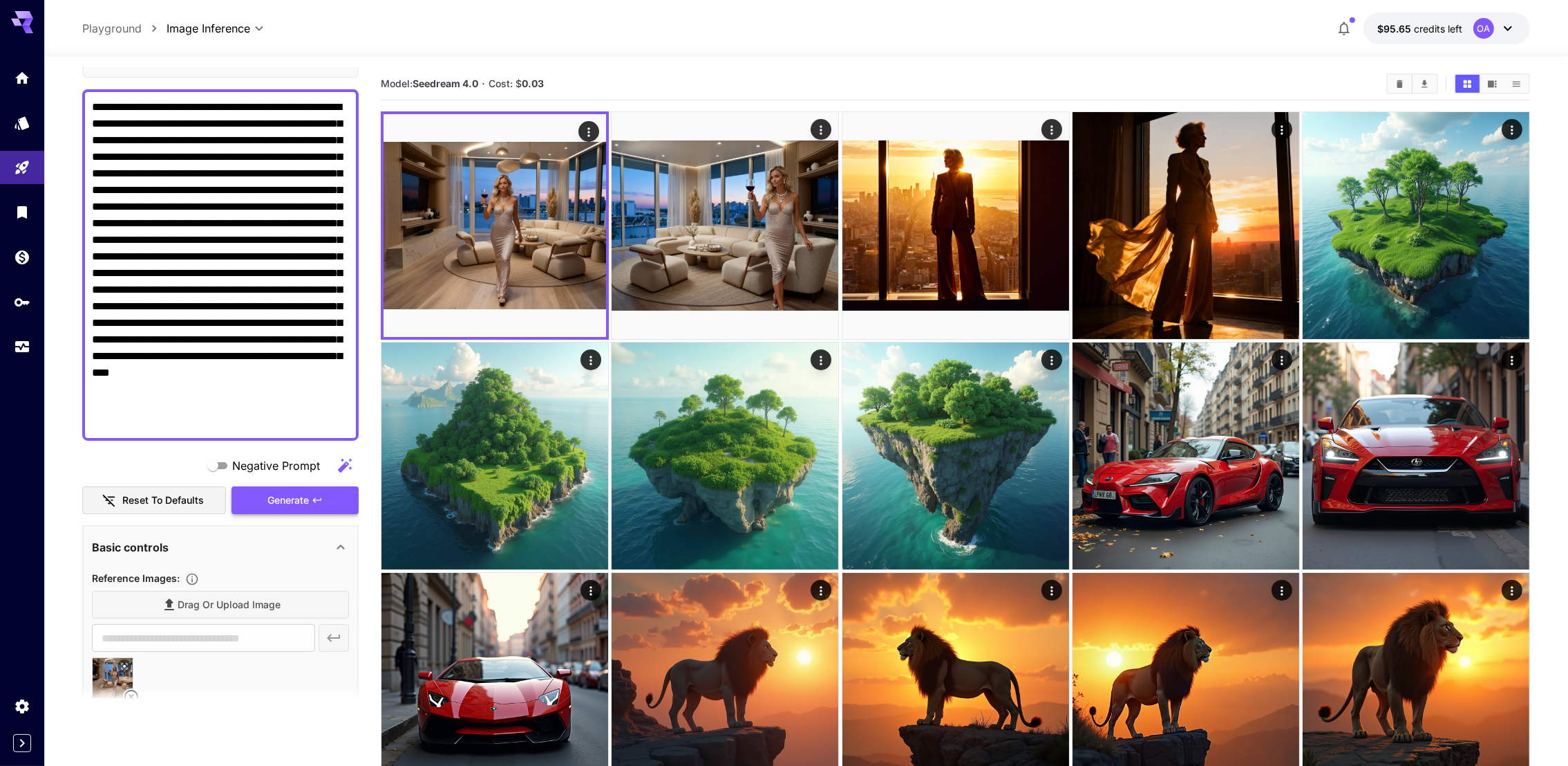
click at [303, 499] on span "Generate" at bounding box center [288, 500] width 42 height 17
